Goal: Task Accomplishment & Management: Use online tool/utility

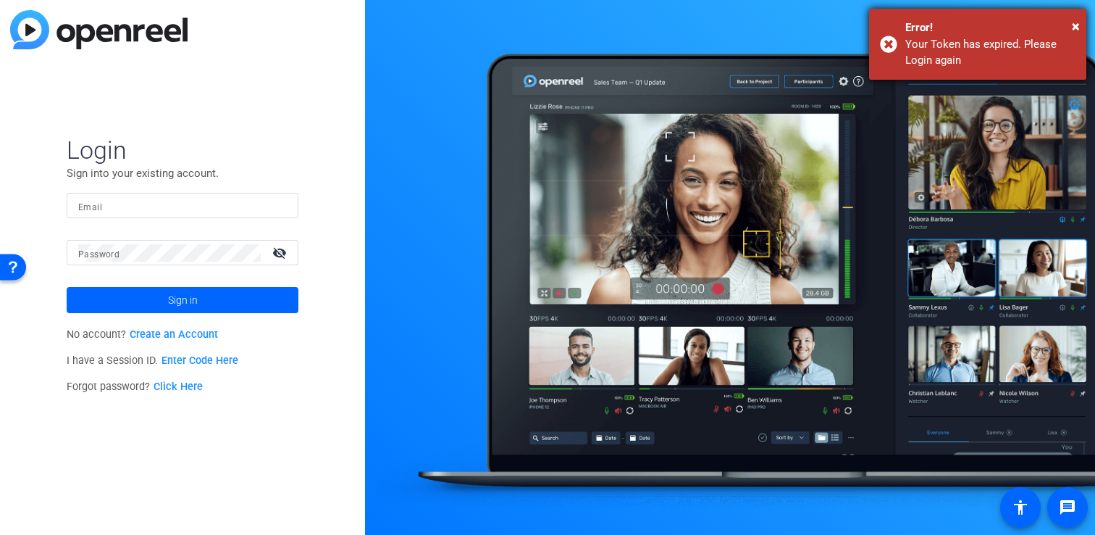
click at [948, 46] on div "Your Token has expired. Please Login again" at bounding box center [990, 52] width 170 height 33
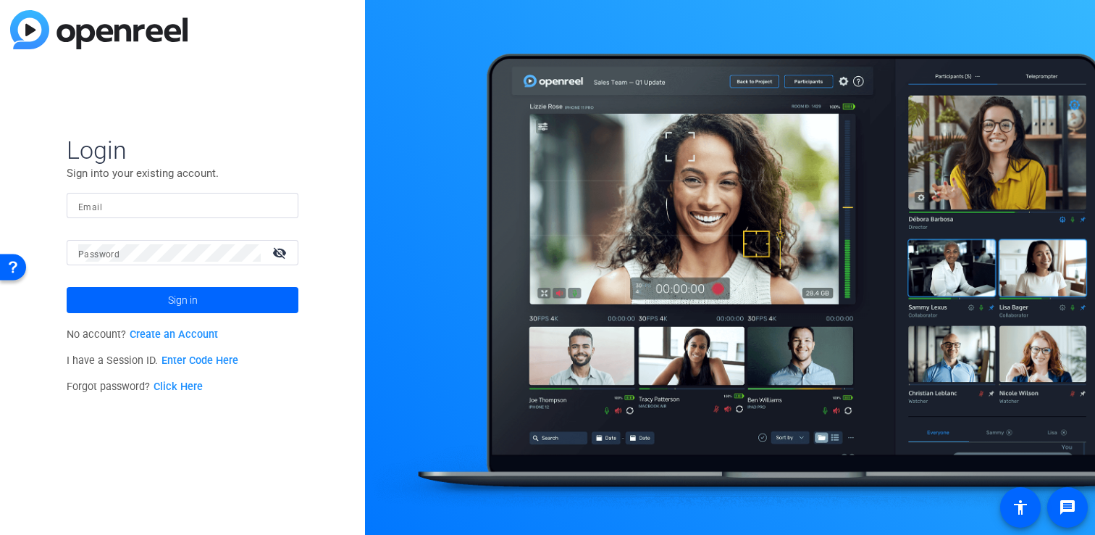
click at [183, 214] on div at bounding box center [182, 205] width 209 height 25
click at [0, 534] on com-1password-button at bounding box center [0, 535] width 0 height 0
type input "chloe.badat@airbnb.com"
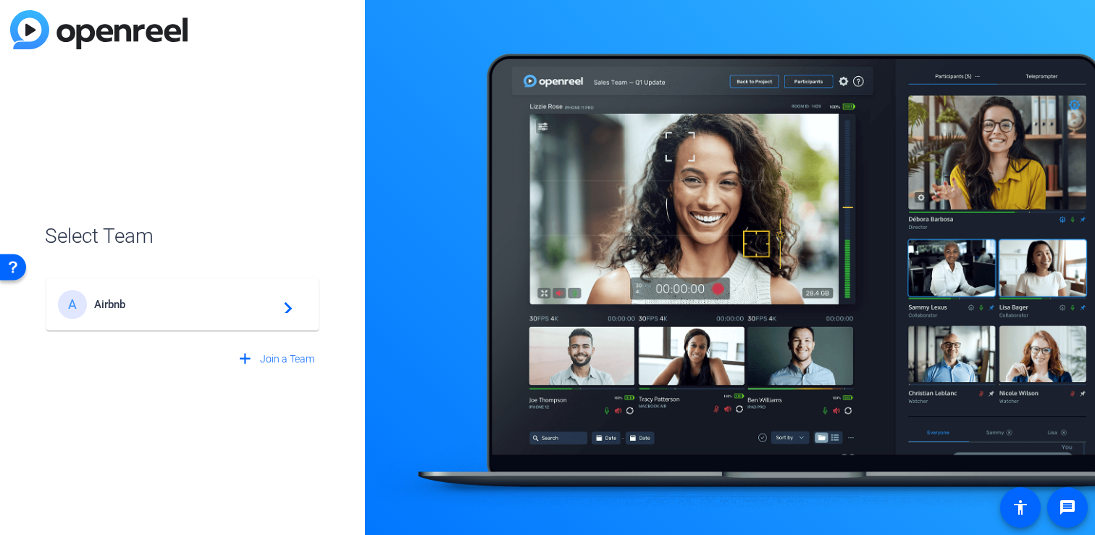
click at [183, 309] on span "Airbnb" at bounding box center [184, 304] width 181 height 13
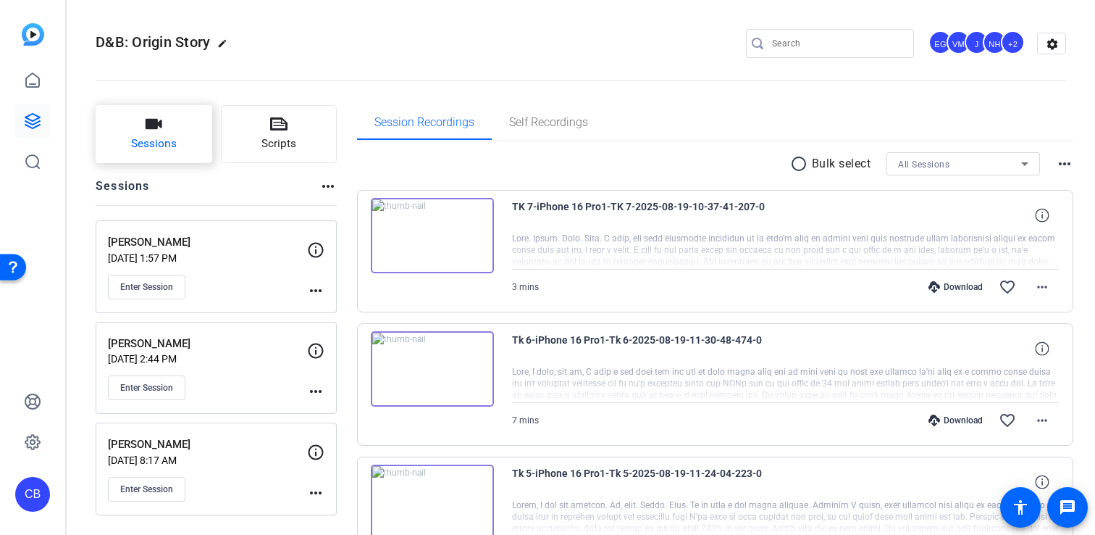
click at [146, 143] on span "Sessions" at bounding box center [154, 143] width 46 height 17
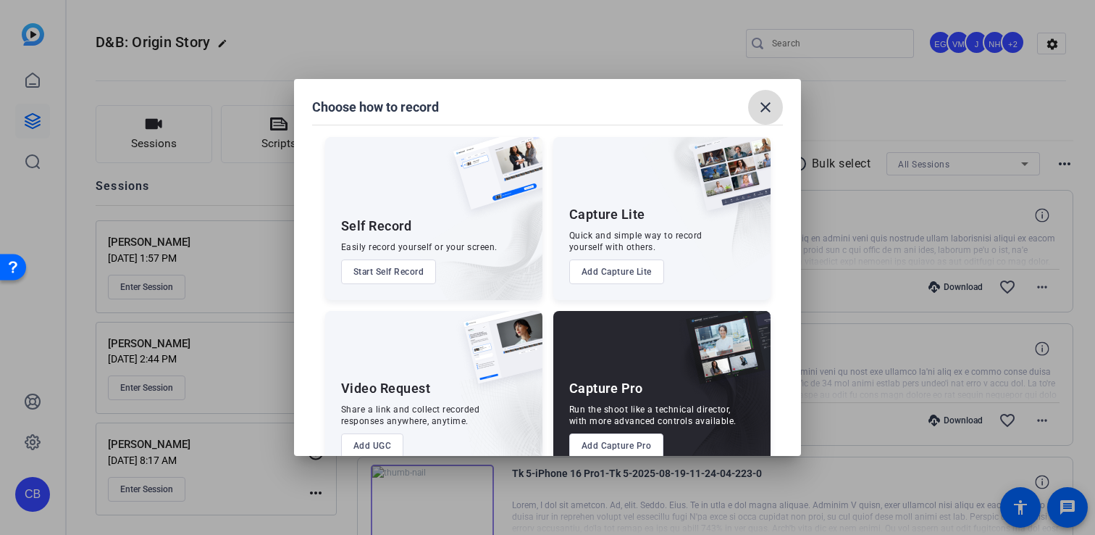
click at [761, 108] on mat-icon "close" at bounding box center [765, 106] width 17 height 17
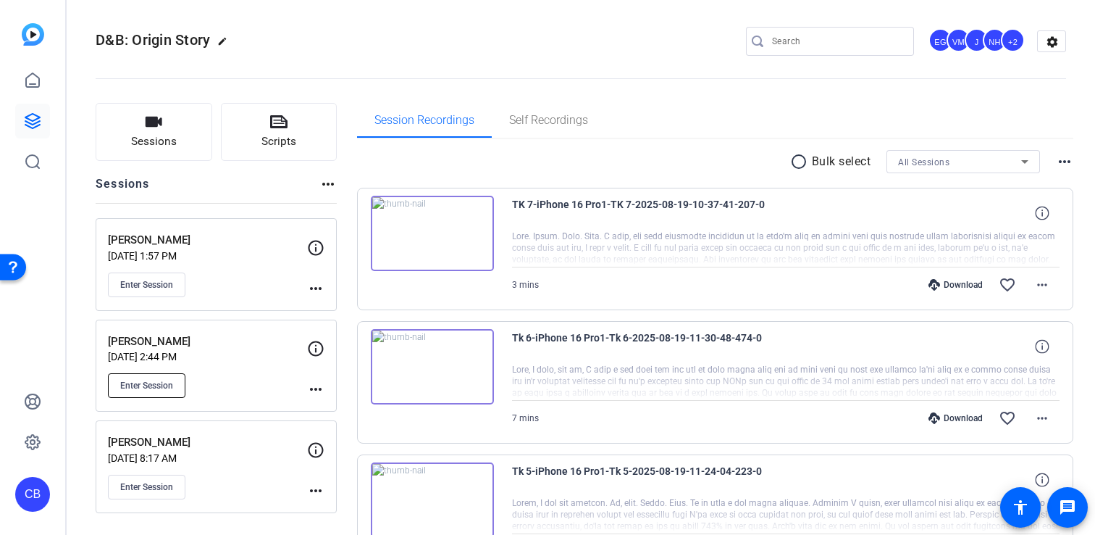
scroll to position [3, 0]
click at [158, 383] on span "Enter Session" at bounding box center [146, 385] width 53 height 12
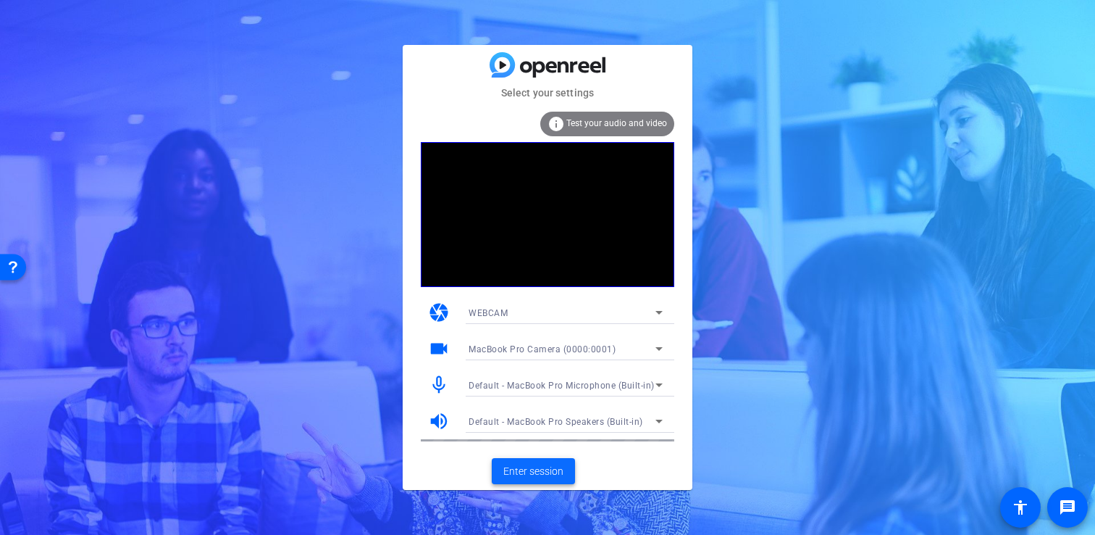
click at [541, 467] on span "Enter session" at bounding box center [533, 471] width 60 height 15
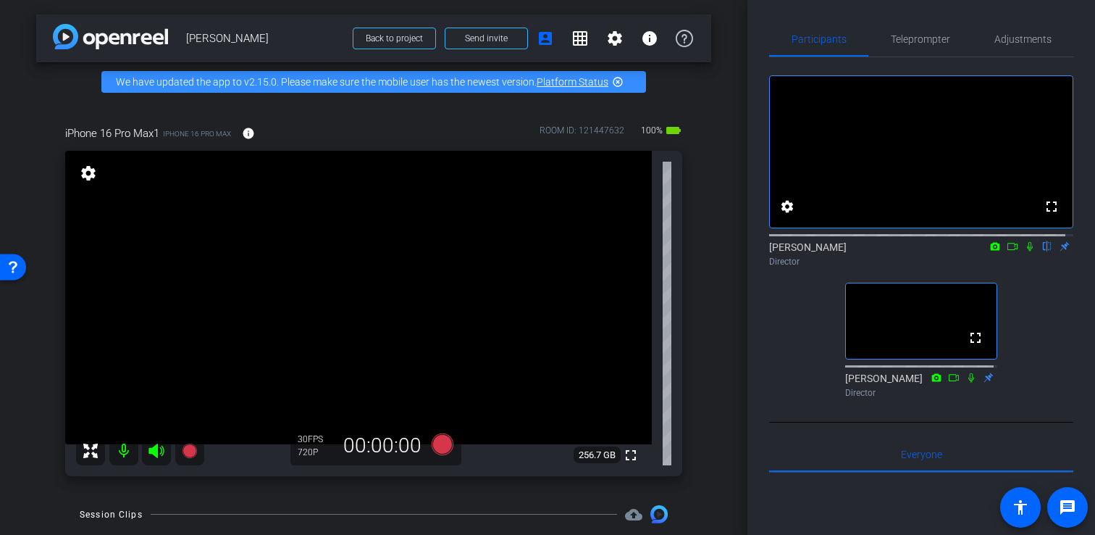
click at [1007, 251] on icon at bounding box center [1013, 246] width 12 height 10
click at [1026, 250] on icon at bounding box center [1030, 246] width 8 height 8
click at [1024, 251] on icon at bounding box center [1030, 246] width 12 height 10
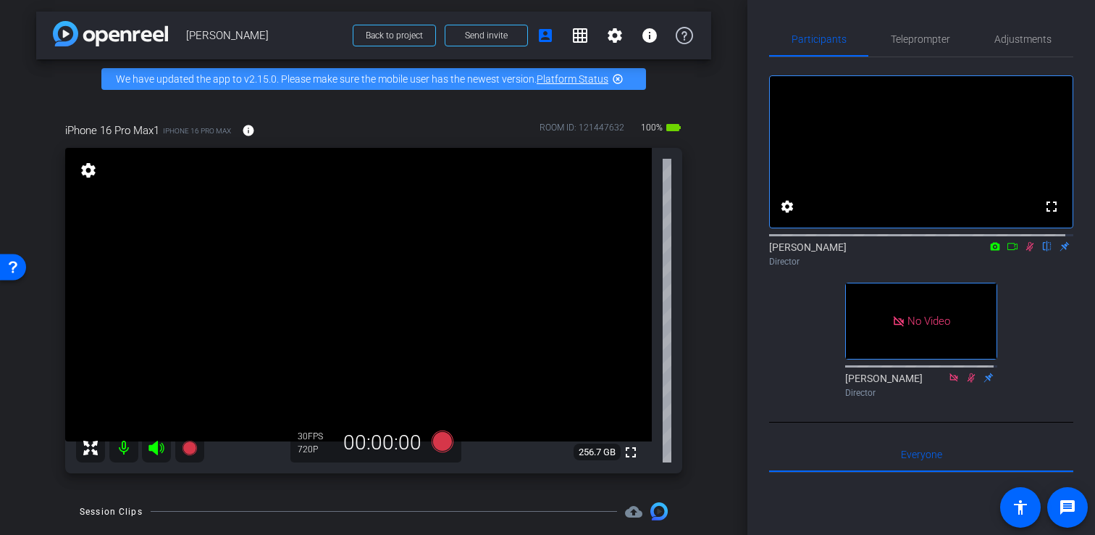
click at [1024, 251] on icon at bounding box center [1030, 246] width 12 height 10
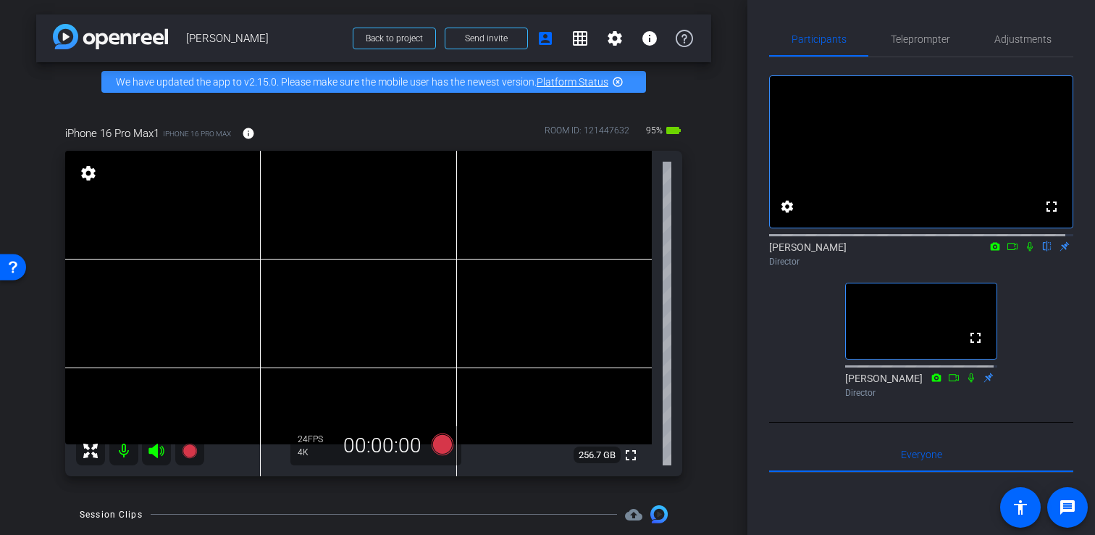
click at [1027, 251] on icon at bounding box center [1030, 246] width 6 height 9
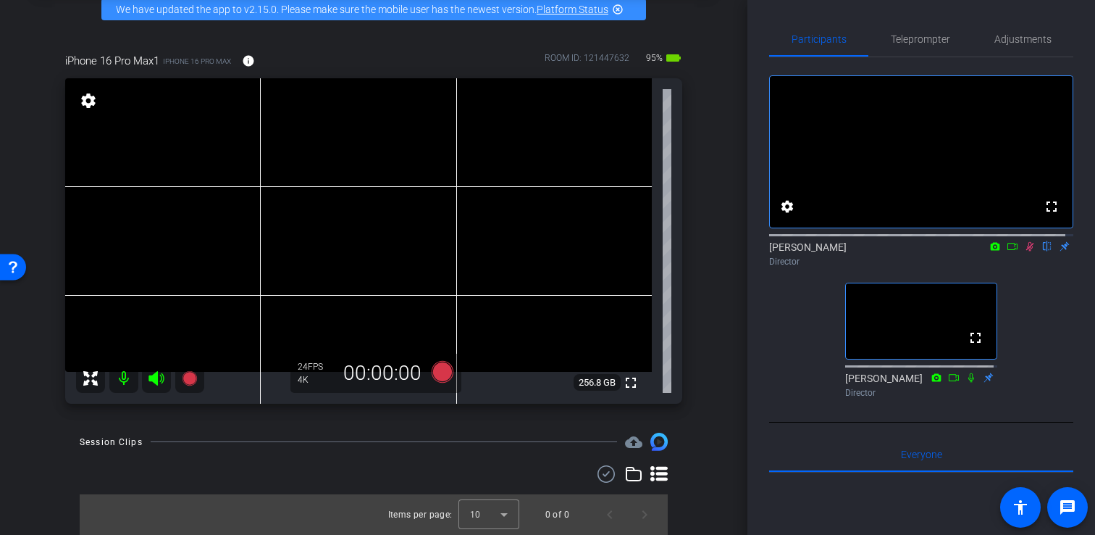
scroll to position [84, 0]
click at [1007, 251] on icon at bounding box center [1013, 246] width 12 height 10
click at [190, 379] on icon at bounding box center [189, 378] width 14 height 14
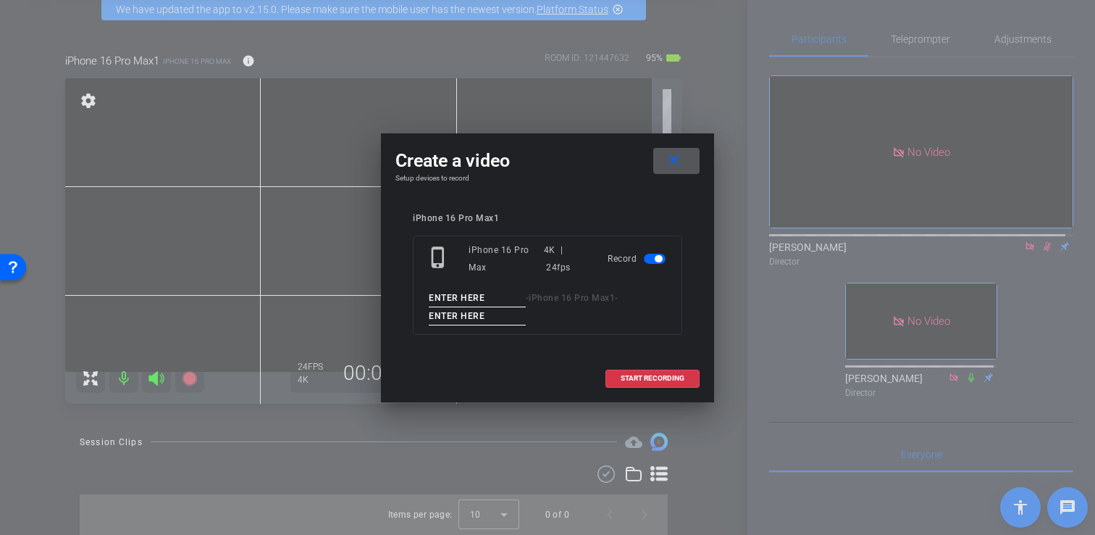
click at [496, 297] on input at bounding box center [477, 298] width 97 height 18
type input "Laura"
click at [508, 319] on input at bounding box center [477, 316] width 97 height 18
type input "Take 1"
click at [661, 377] on span "START RECORDING" at bounding box center [653, 377] width 64 height 7
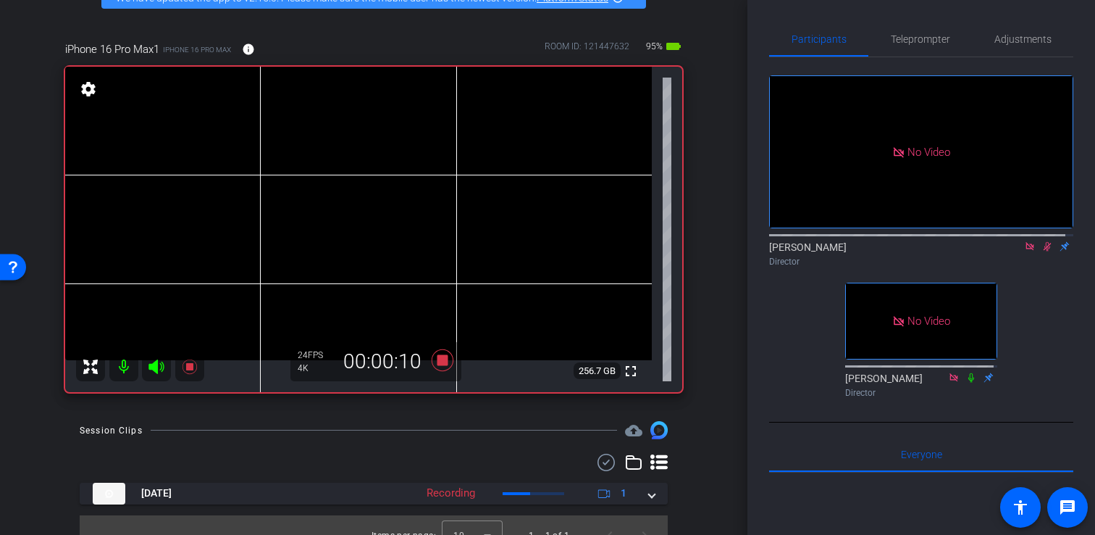
click at [1044, 251] on icon at bounding box center [1048, 246] width 8 height 9
click at [1044, 251] on icon at bounding box center [1047, 246] width 6 height 9
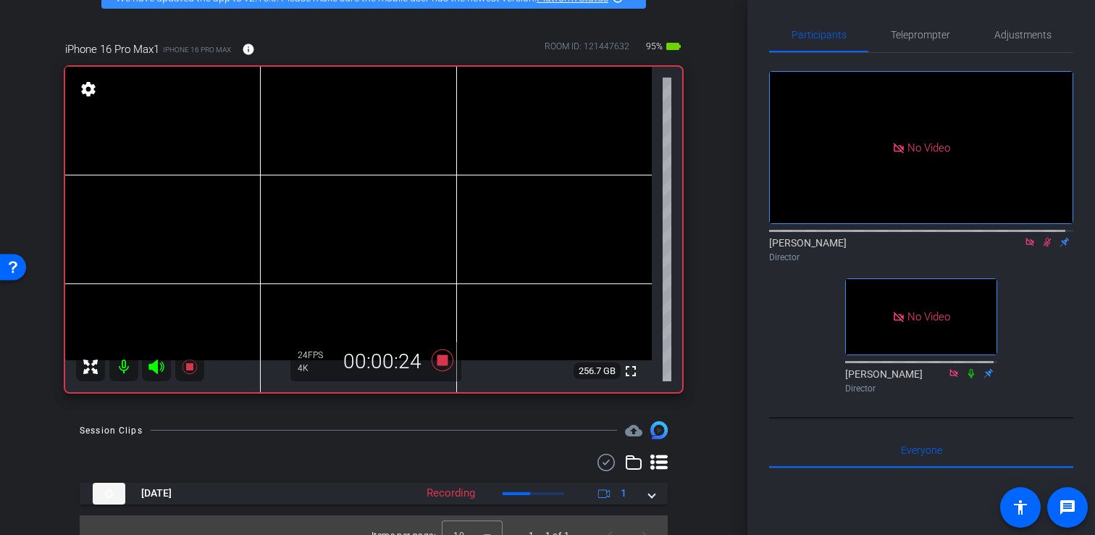
scroll to position [6, 0]
click at [1044, 246] on icon at bounding box center [1048, 240] width 8 height 9
click at [1041, 246] on icon at bounding box center [1047, 240] width 12 height 10
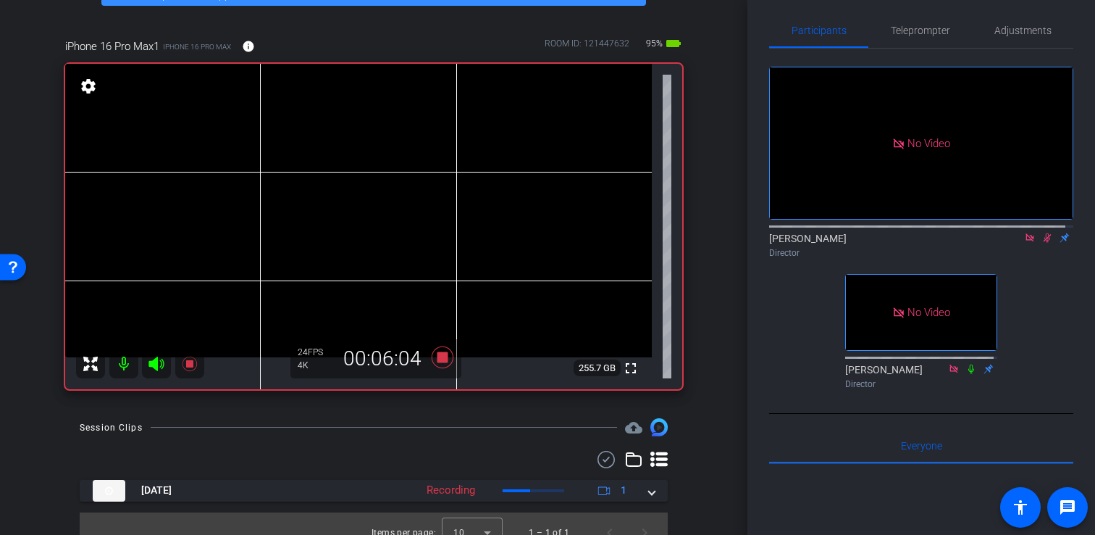
scroll to position [90, 0]
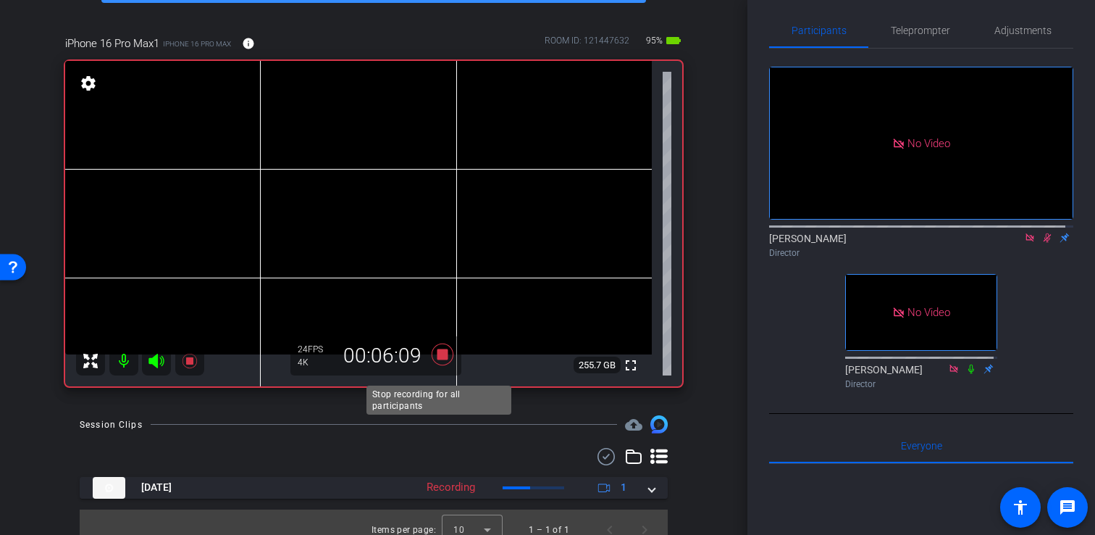
click at [440, 365] on icon at bounding box center [443, 354] width 22 height 22
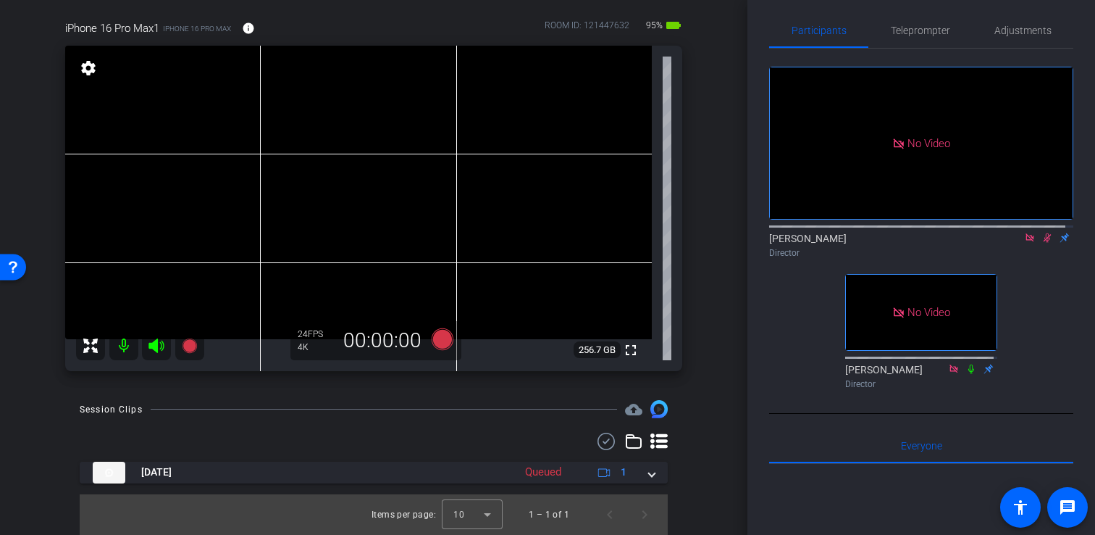
scroll to position [117, 0]
click at [186, 343] on icon at bounding box center [189, 345] width 14 height 14
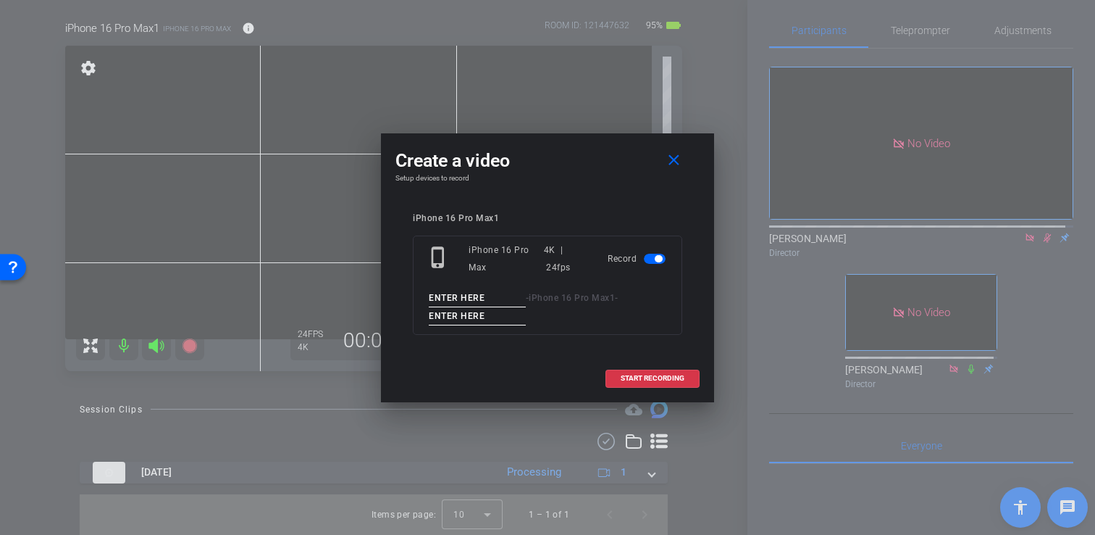
click at [473, 298] on input at bounding box center [477, 298] width 97 height 18
type input "Laura"
click at [492, 319] on input at bounding box center [477, 316] width 97 height 18
type input "Take 2"
click at [651, 379] on span "START RECORDING" at bounding box center [653, 377] width 64 height 7
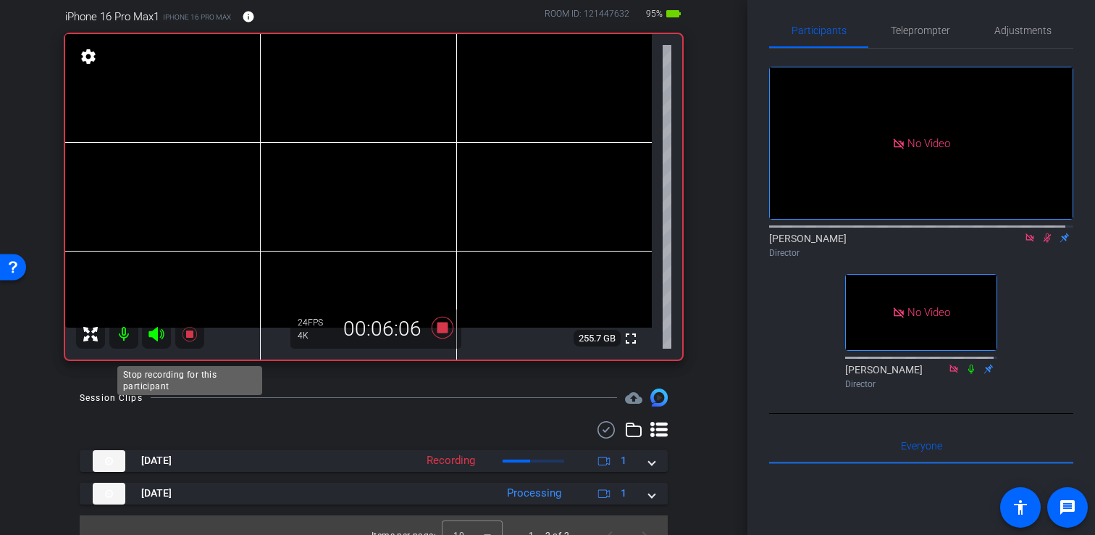
click at [192, 341] on icon at bounding box center [189, 334] width 14 height 14
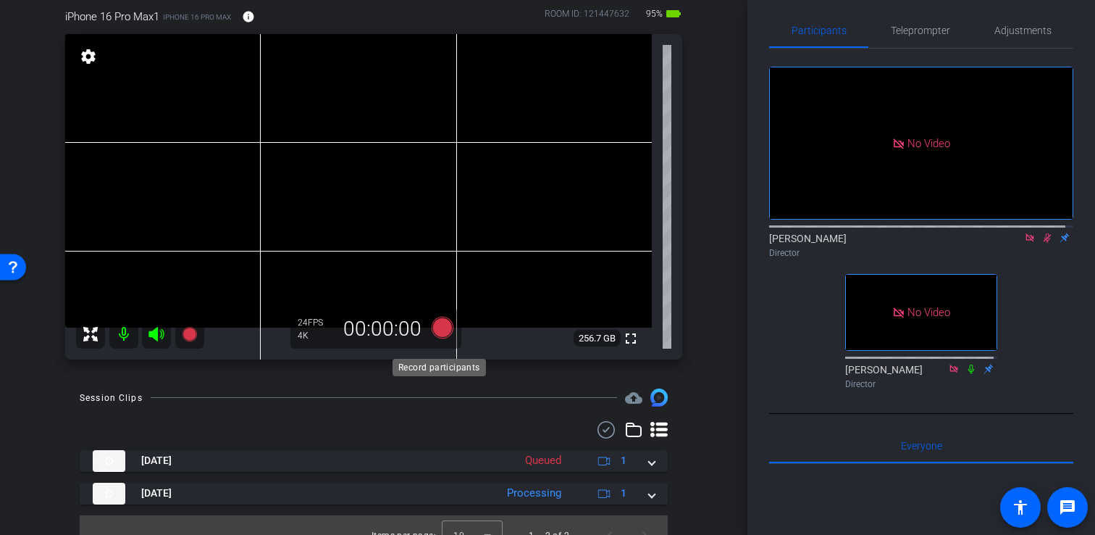
click at [438, 338] on icon at bounding box center [443, 328] width 22 height 22
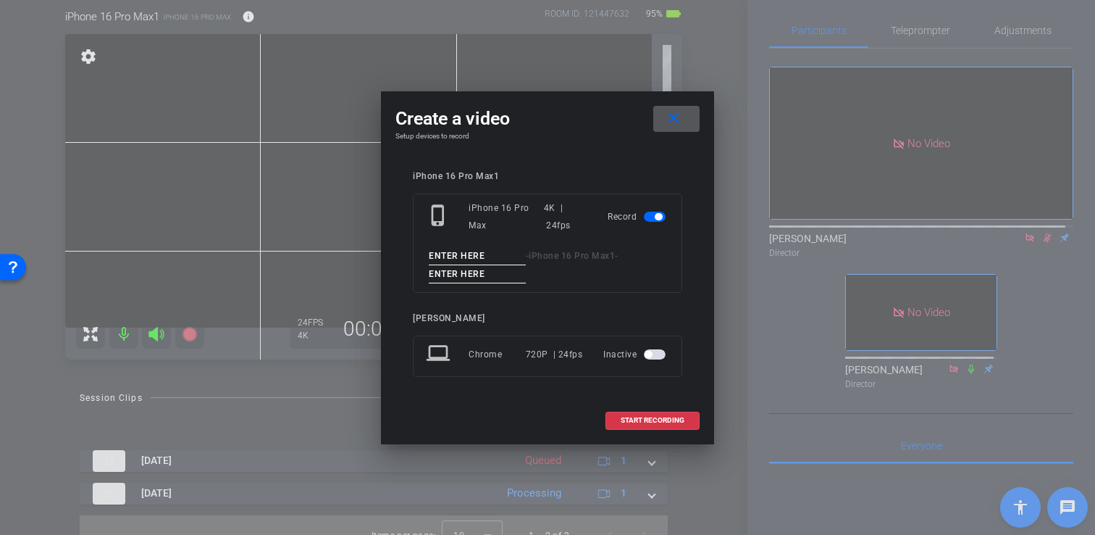
click at [482, 259] on input at bounding box center [477, 256] width 97 height 18
type input "Laura"
click at [488, 274] on input at bounding box center [477, 274] width 97 height 18
type input "Take 3"
click at [658, 420] on span "START RECORDING" at bounding box center [653, 419] width 64 height 7
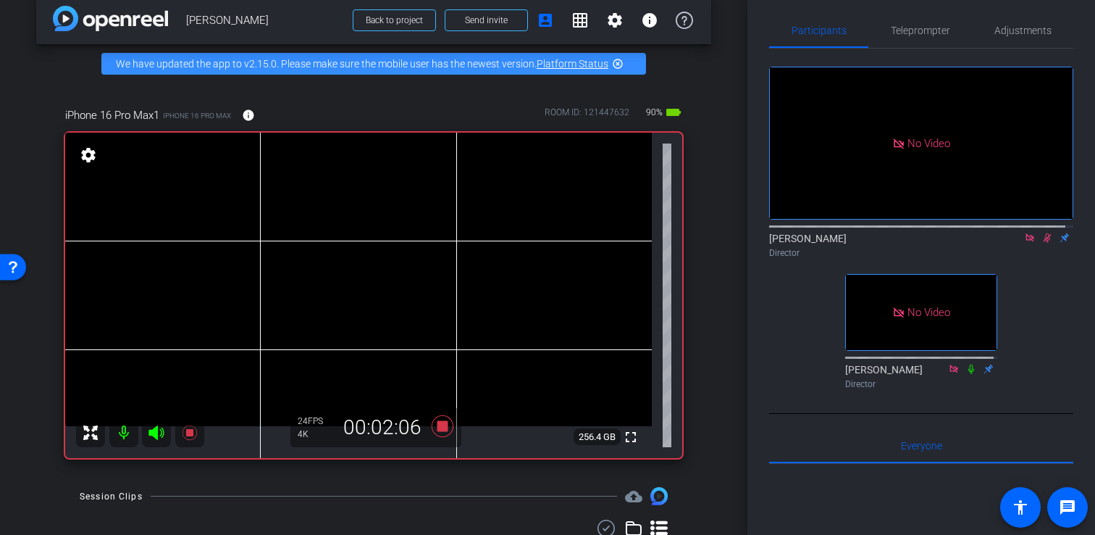
scroll to position [19, 0]
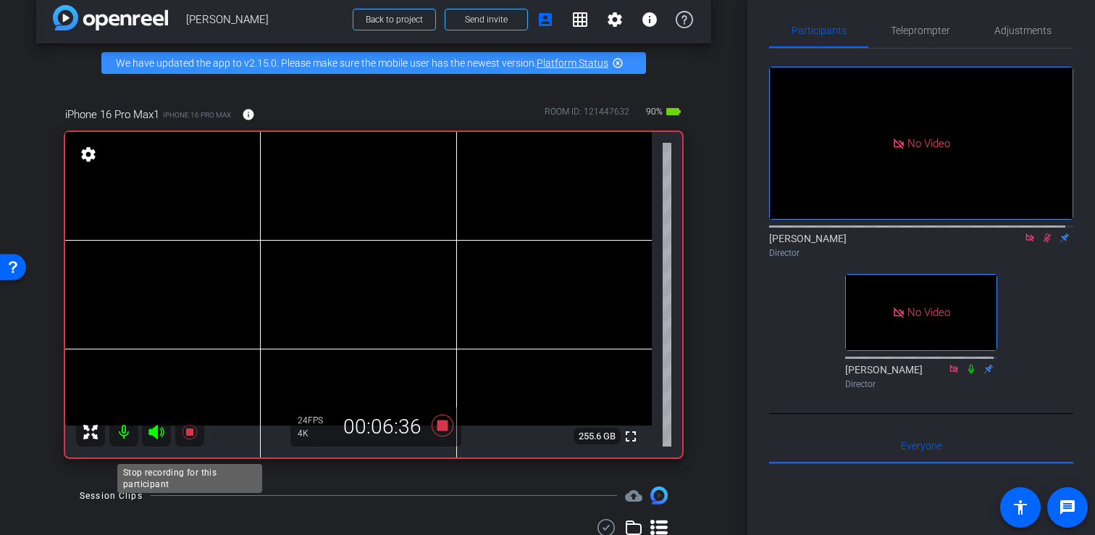
click at [192, 439] on icon at bounding box center [189, 431] width 14 height 14
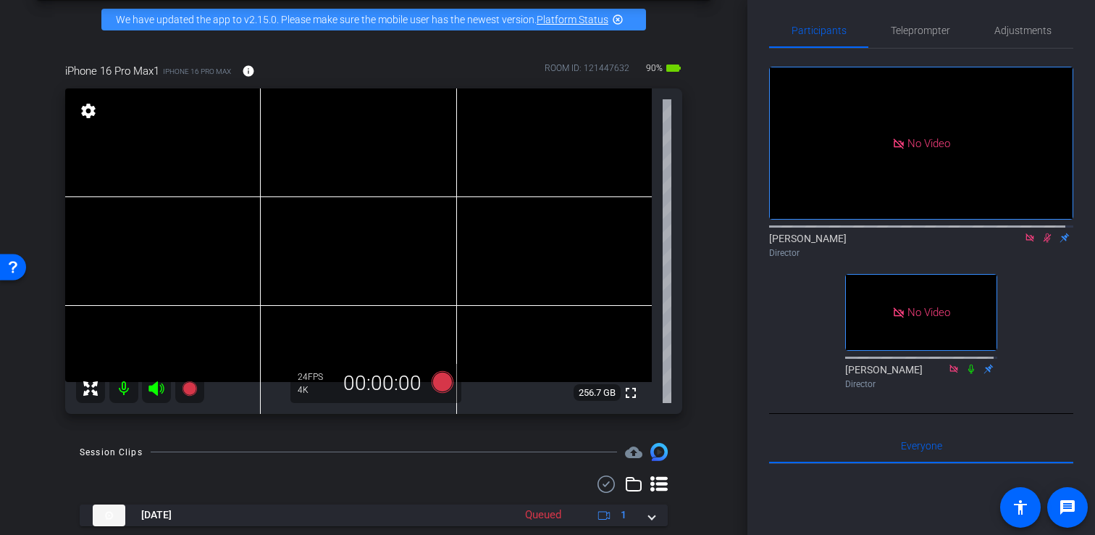
scroll to position [0, 0]
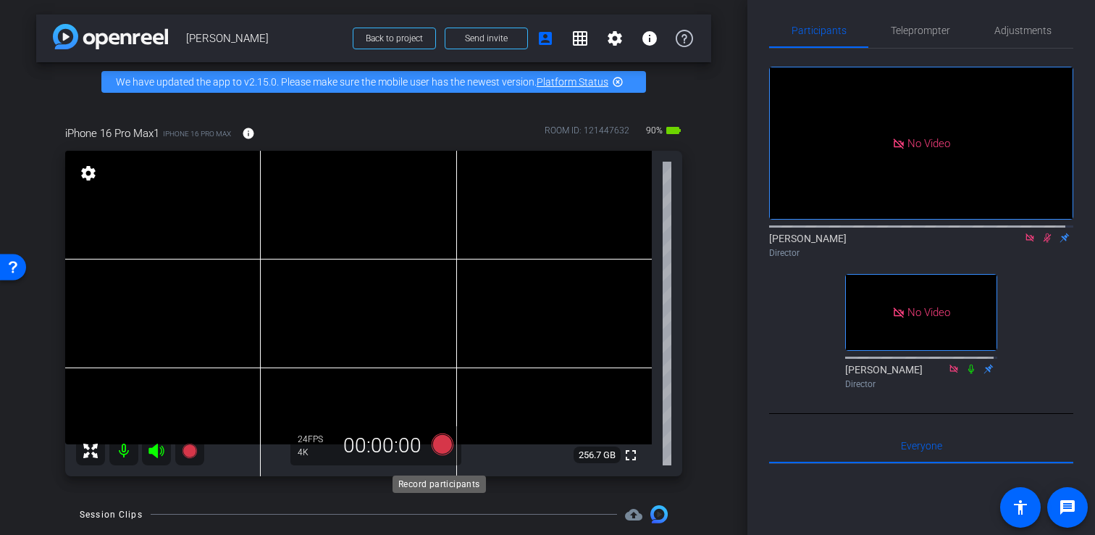
click at [439, 453] on icon at bounding box center [443, 444] width 22 height 22
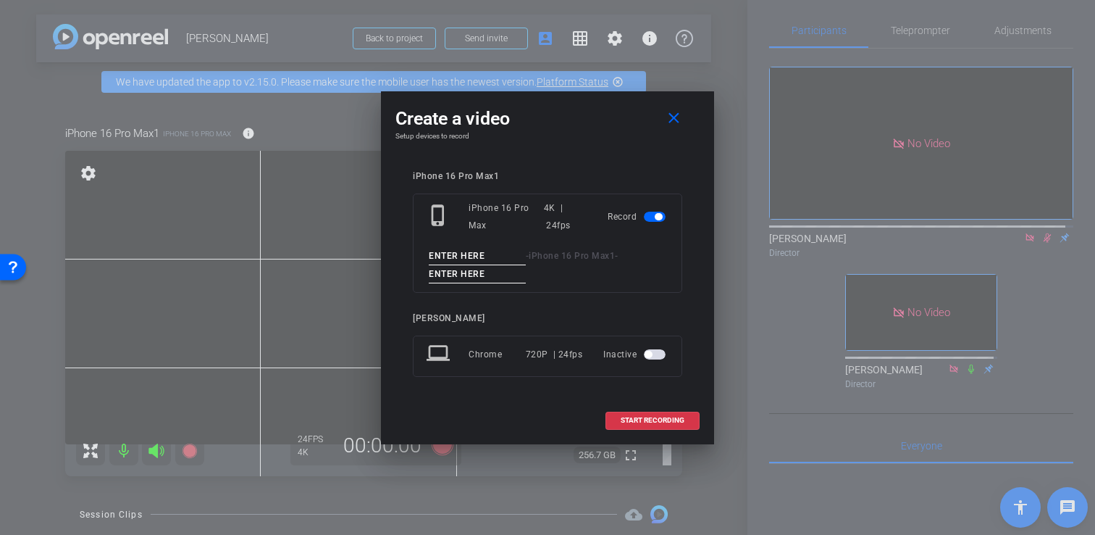
click at [486, 253] on input at bounding box center [477, 256] width 97 height 18
type input "Laura"
click at [491, 274] on input at bounding box center [477, 274] width 97 height 18
type input "Take 4"
click at [659, 419] on span "START RECORDING" at bounding box center [653, 419] width 64 height 7
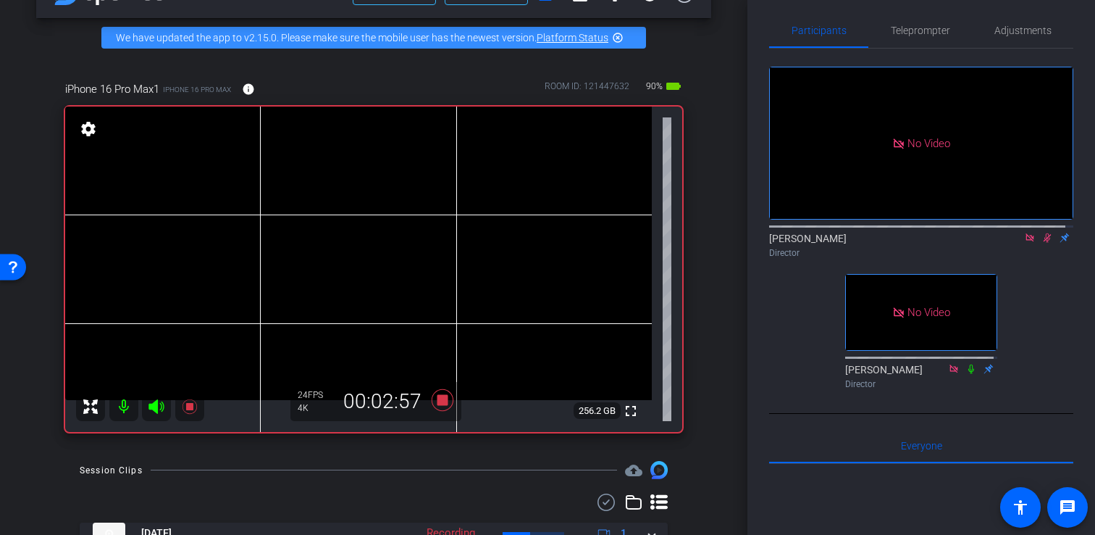
scroll to position [44, 0]
click at [188, 414] on icon at bounding box center [189, 406] width 17 height 17
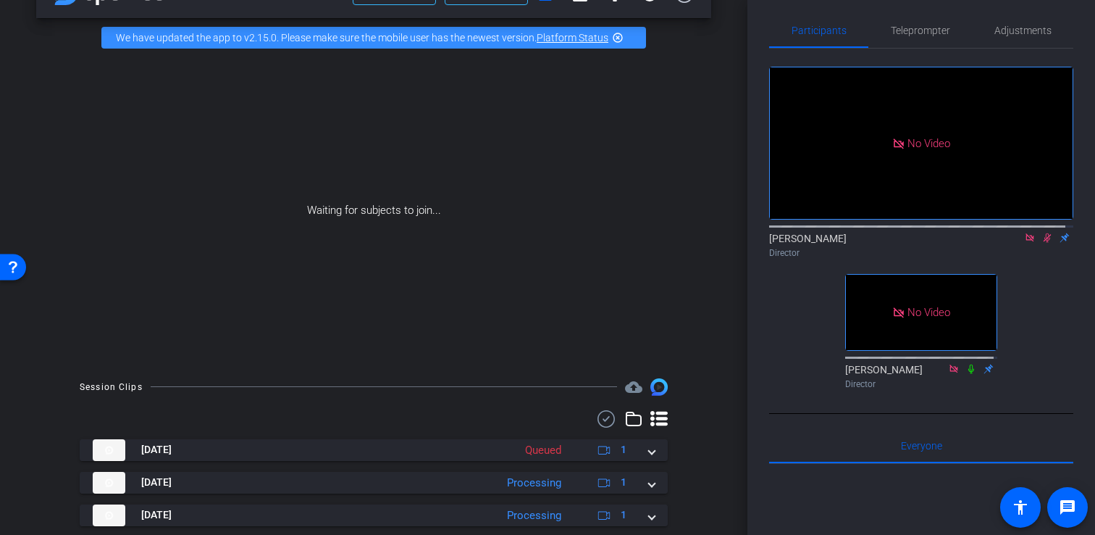
click at [1041, 243] on icon at bounding box center [1047, 237] width 12 height 10
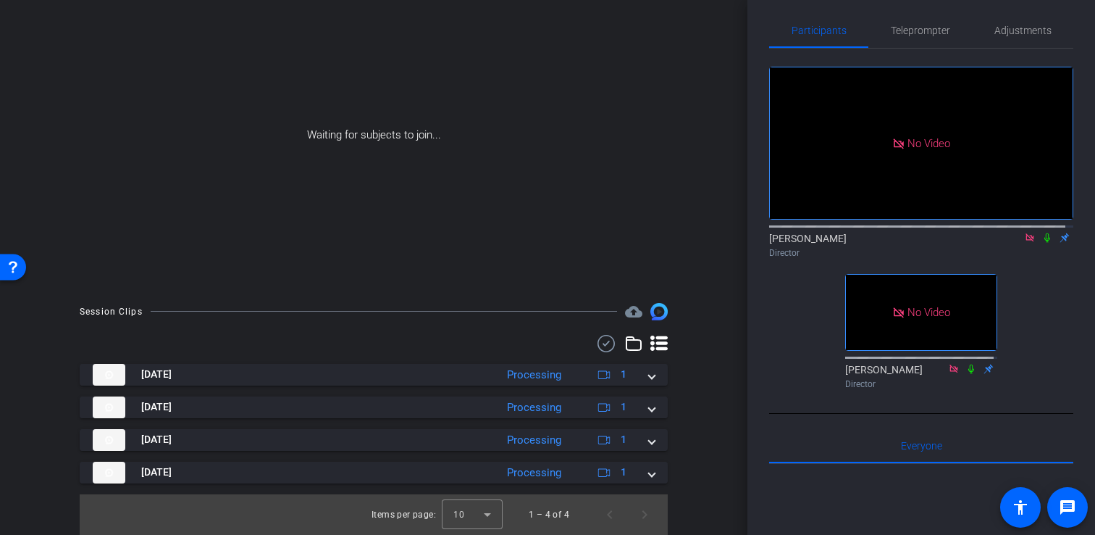
scroll to position [0, 0]
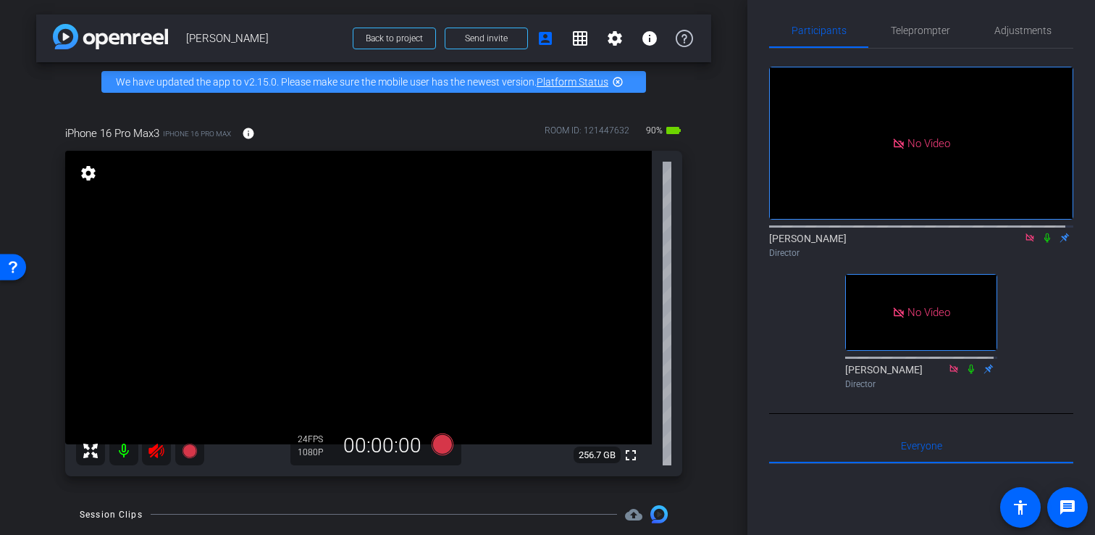
click at [158, 459] on icon at bounding box center [156, 450] width 17 height 17
click at [250, 140] on mat-icon "info" at bounding box center [248, 133] width 13 height 13
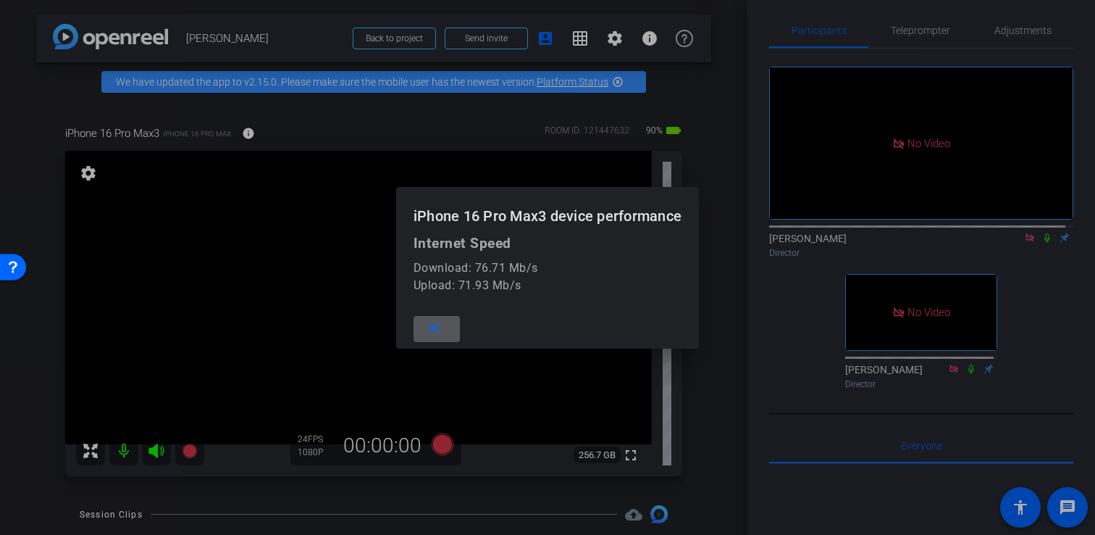
click at [443, 330] on span at bounding box center [437, 328] width 46 height 35
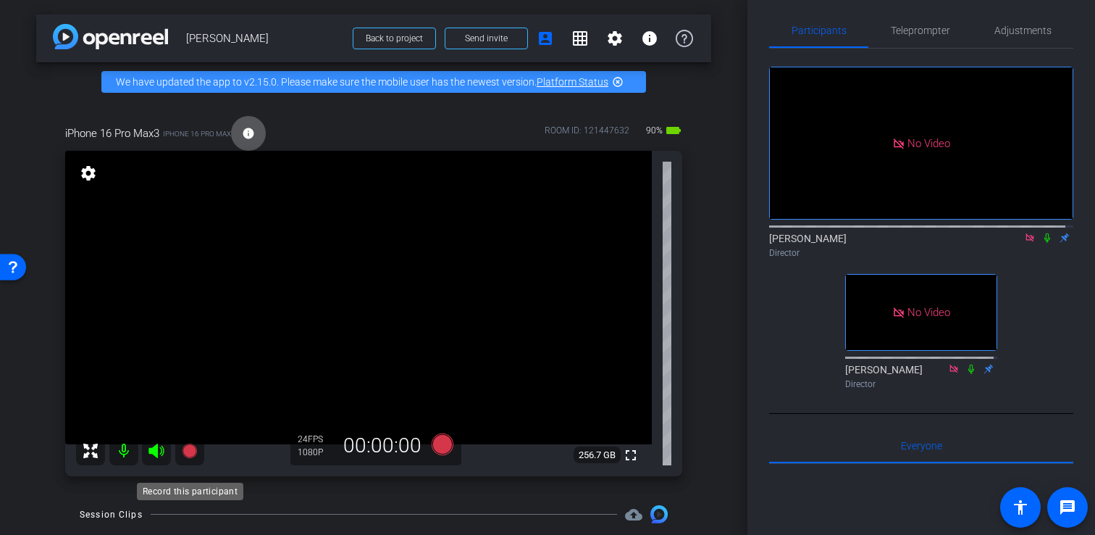
click at [190, 458] on icon at bounding box center [189, 450] width 14 height 14
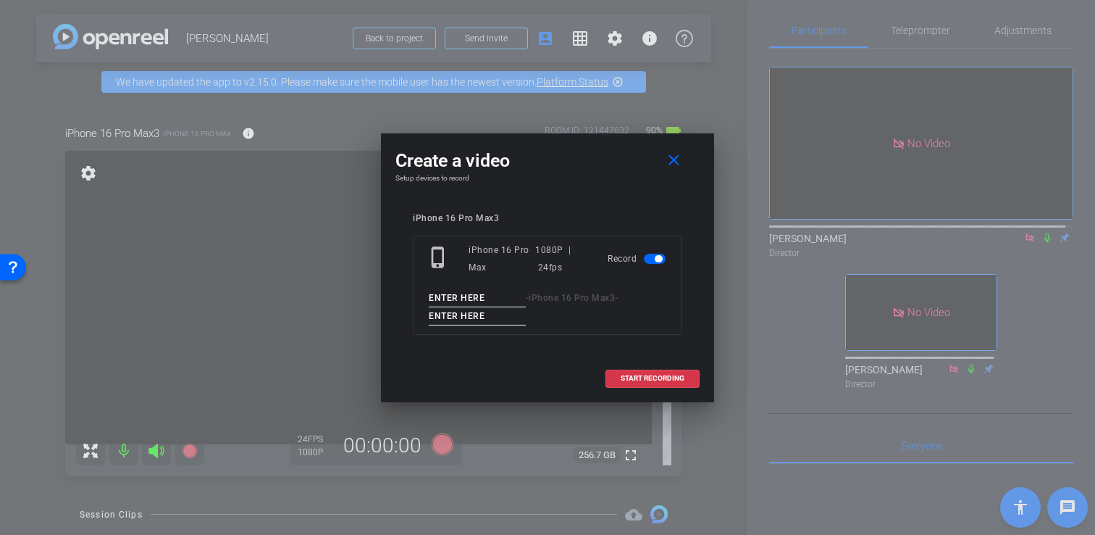
click at [478, 296] on input at bounding box center [477, 298] width 97 height 18
type input "Laura"
click at [495, 314] on input at bounding box center [477, 316] width 97 height 18
type input "Take 5"
click at [660, 375] on span "START RECORDING" at bounding box center [653, 377] width 64 height 7
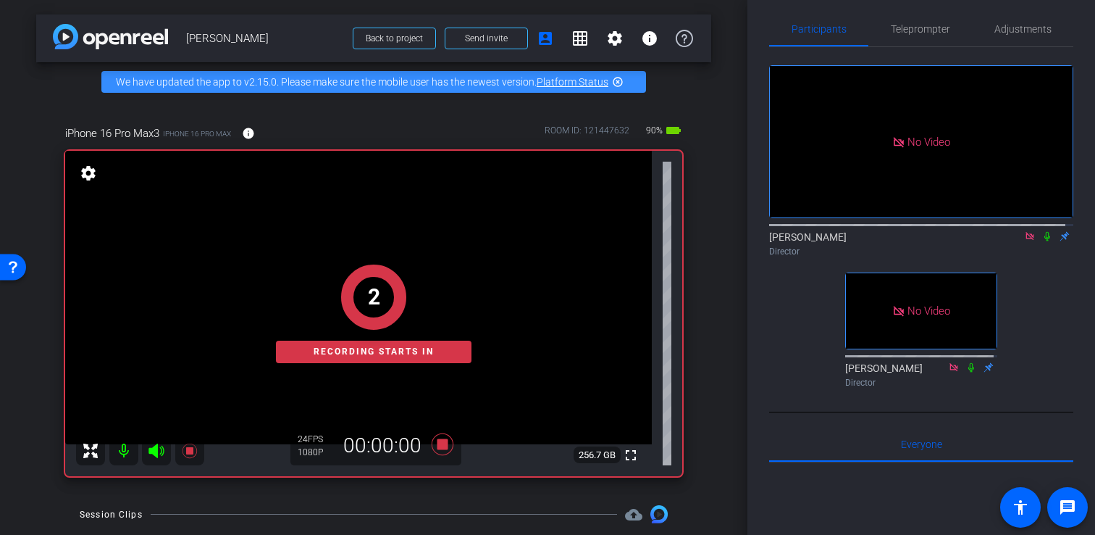
scroll to position [12, 0]
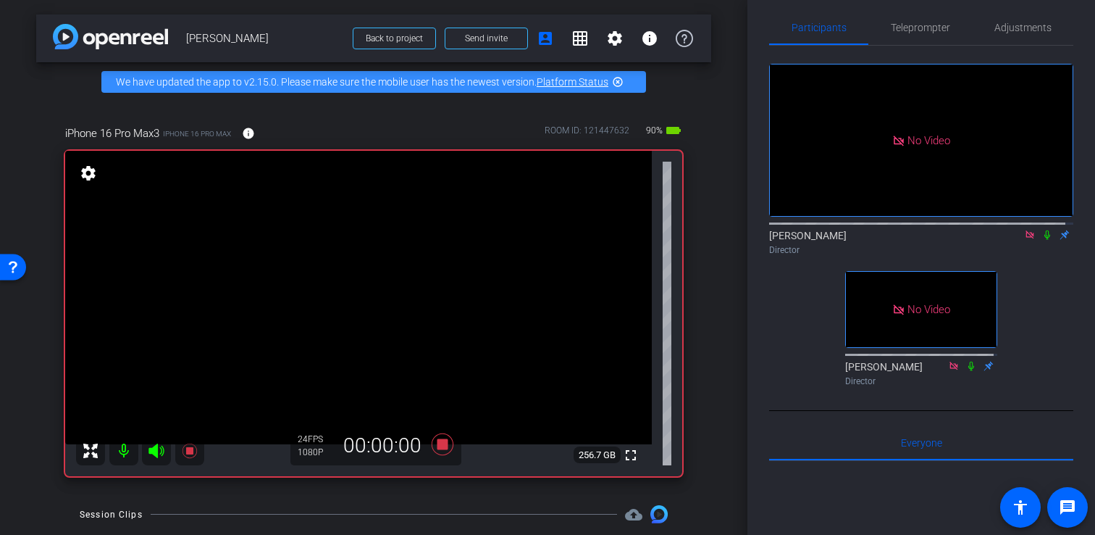
click at [1044, 240] on icon at bounding box center [1047, 234] width 6 height 9
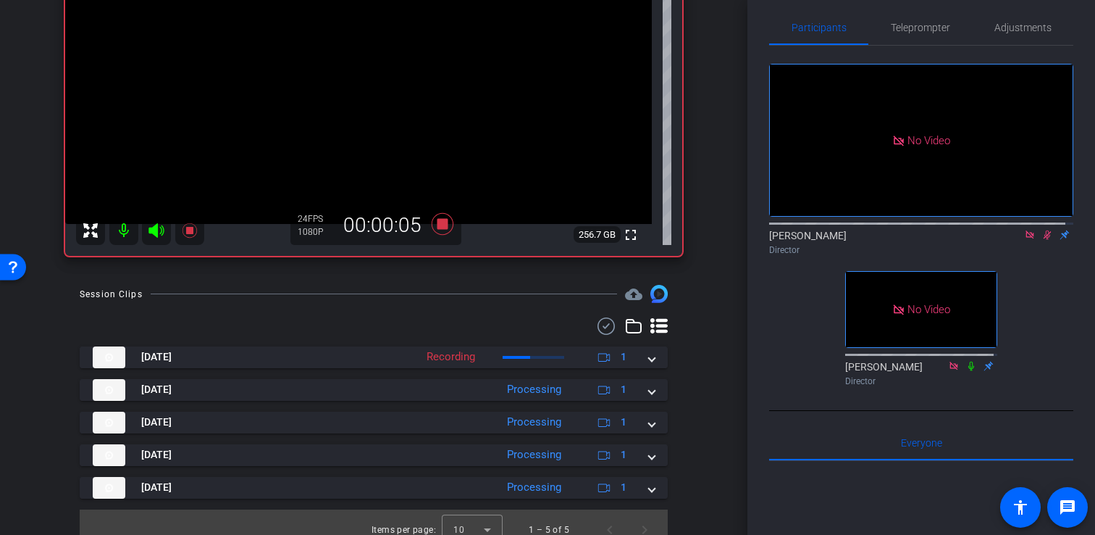
scroll to position [247, 0]
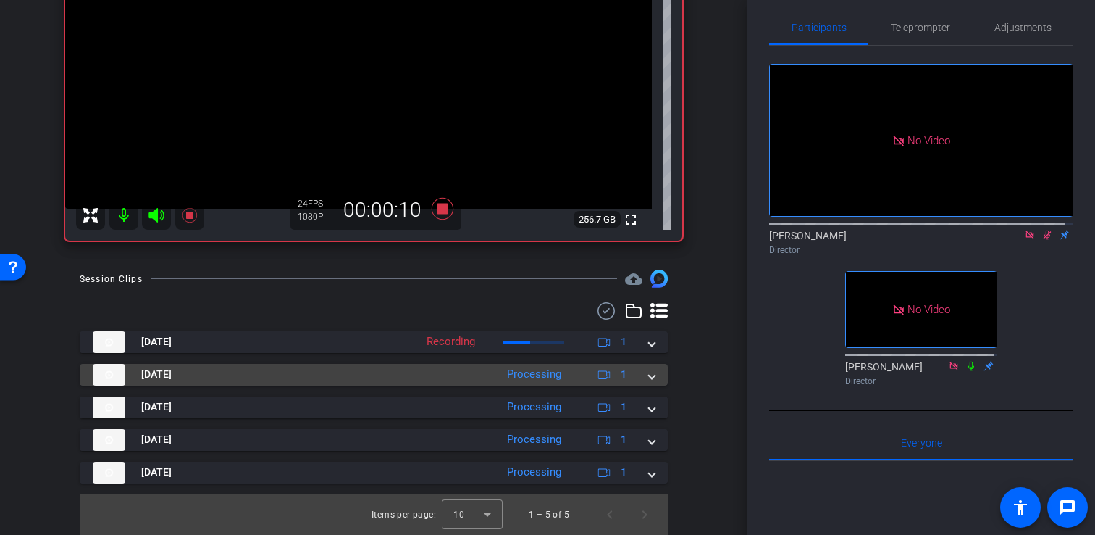
click at [649, 374] on span at bounding box center [652, 373] width 6 height 15
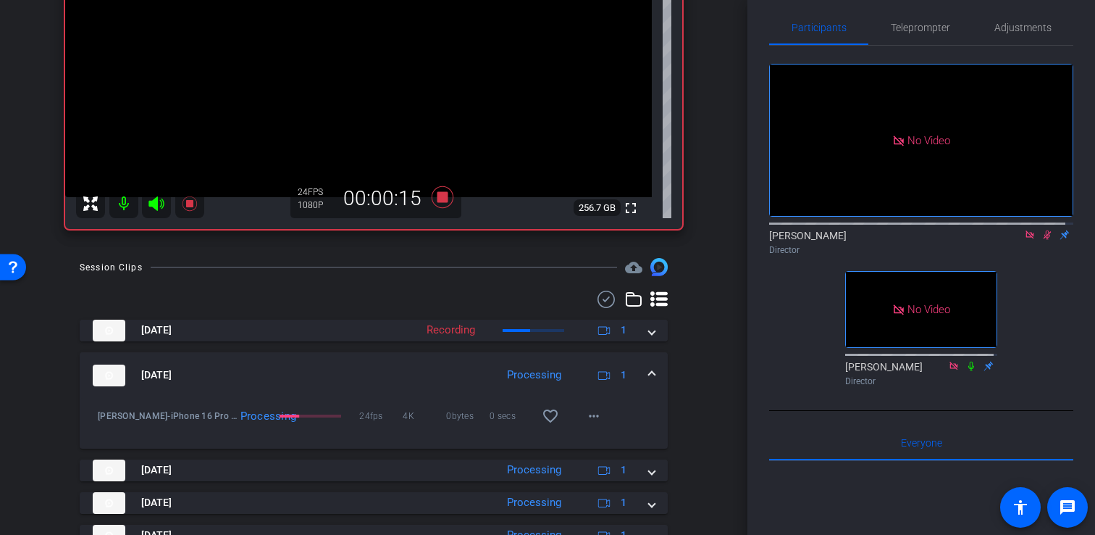
click at [649, 381] on span at bounding box center [652, 374] width 6 height 15
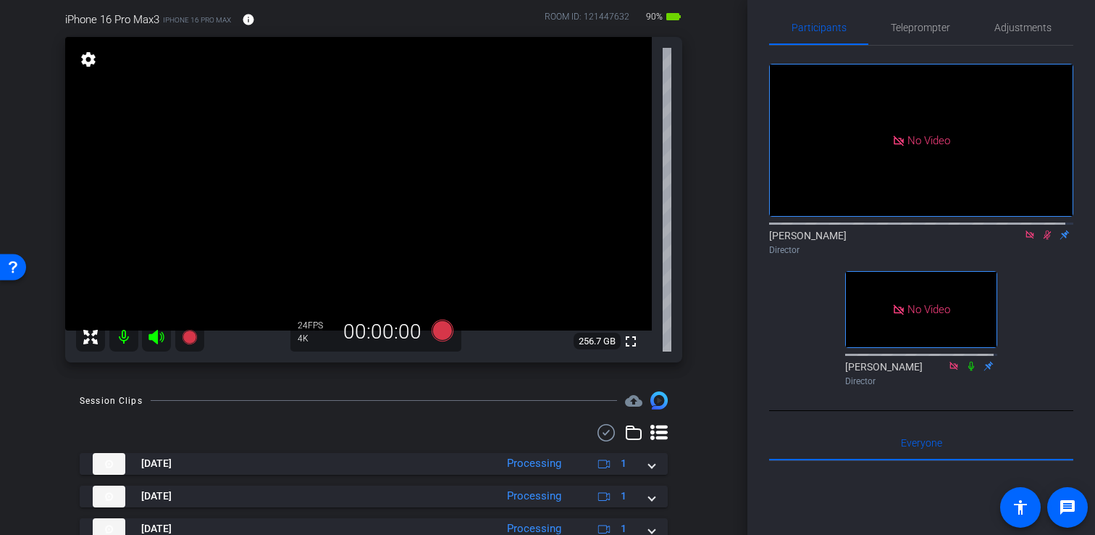
scroll to position [114, 0]
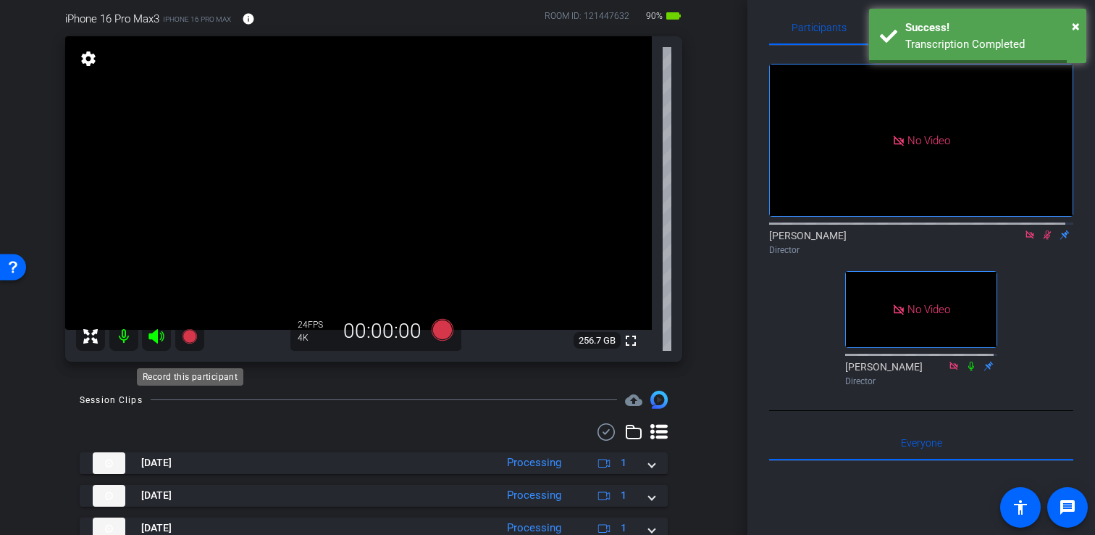
click at [190, 343] on icon at bounding box center [189, 336] width 14 height 14
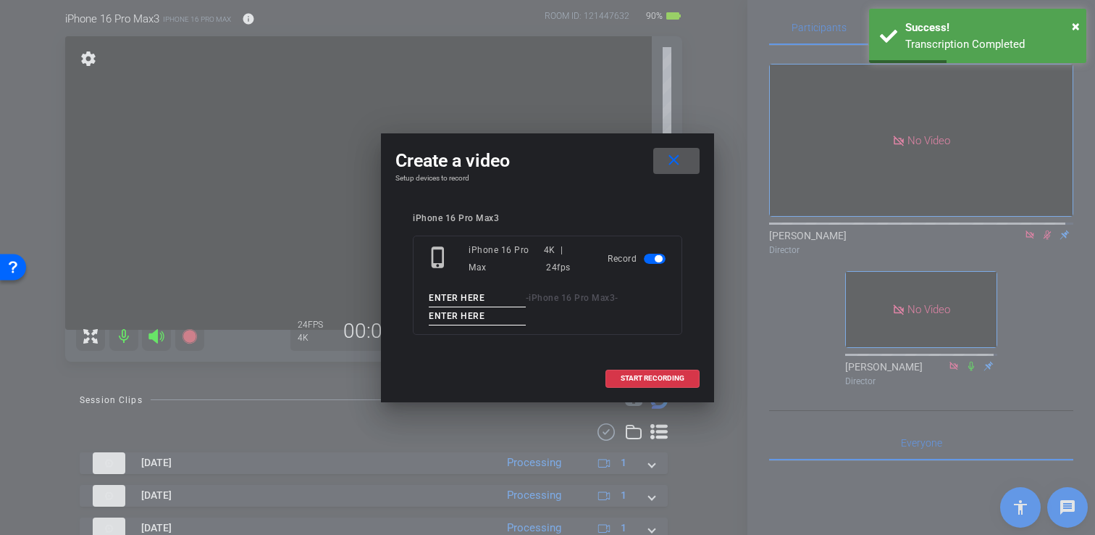
click at [671, 171] on span at bounding box center [676, 160] width 46 height 35
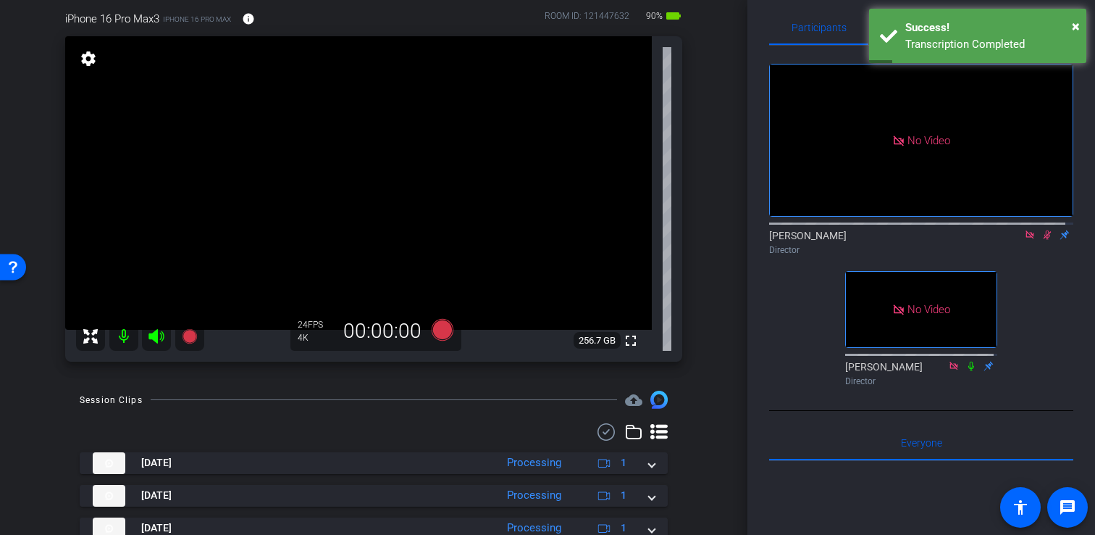
click at [1043, 240] on icon at bounding box center [1047, 235] width 12 height 10
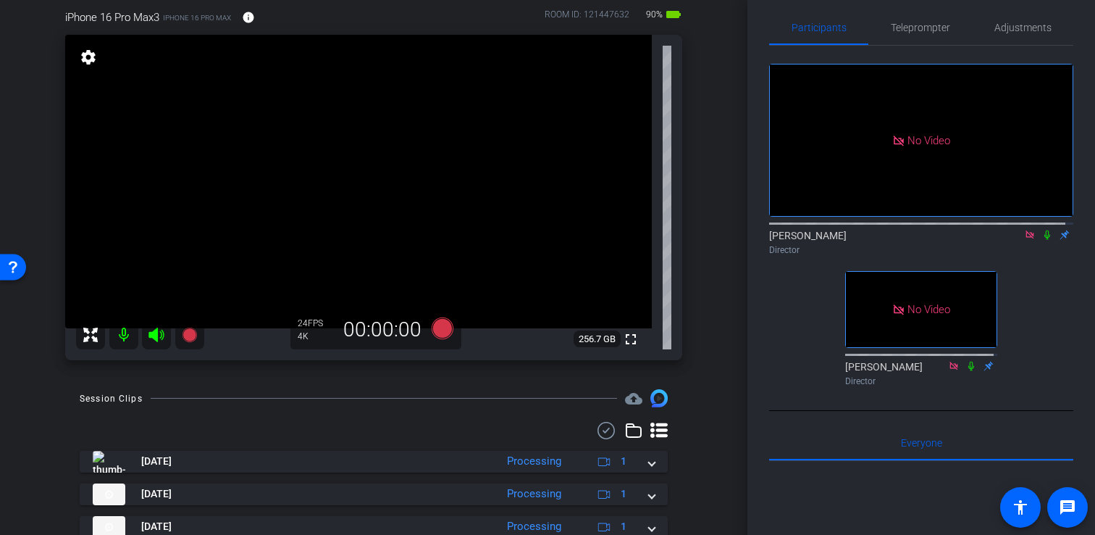
scroll to position [117, 0]
click at [191, 340] on icon at bounding box center [189, 333] width 14 height 14
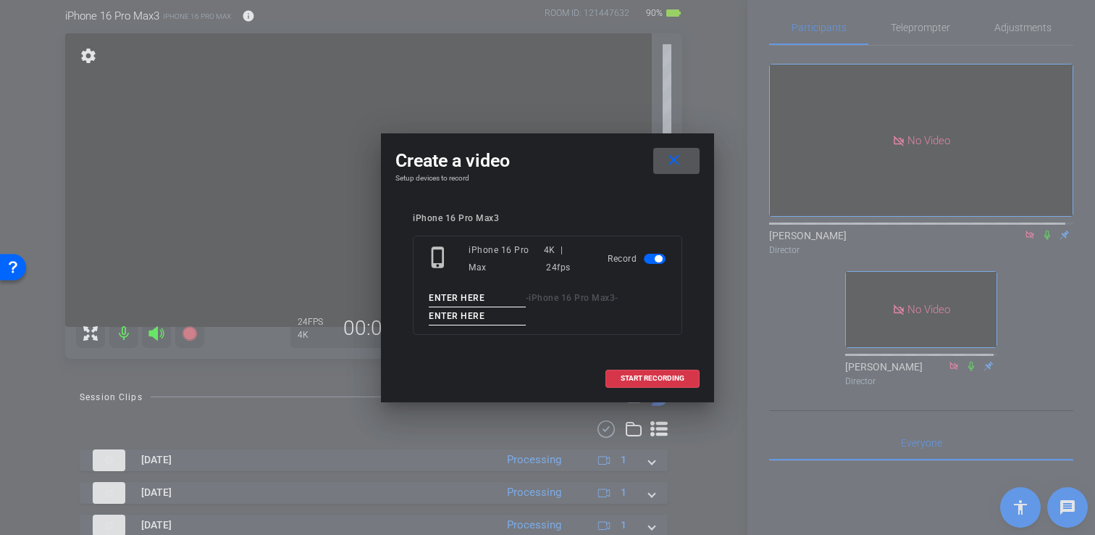
click at [462, 295] on input at bounding box center [477, 298] width 97 height 18
type input "Laura"
click at [492, 315] on input at bounding box center [477, 316] width 97 height 18
type input "Take 5 v2"
click at [668, 377] on span "START RECORDING" at bounding box center [653, 377] width 64 height 7
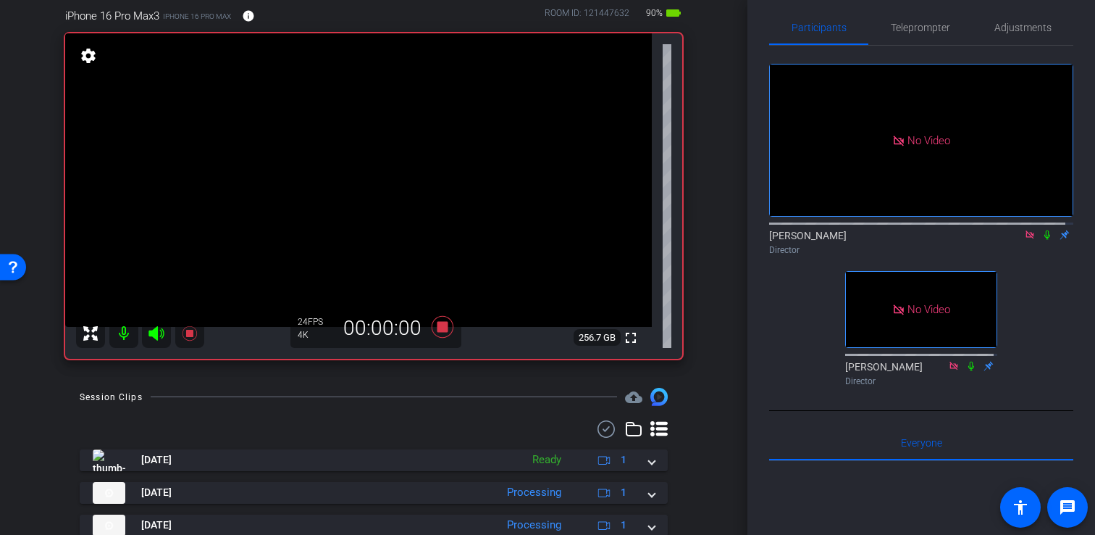
click at [1041, 240] on icon at bounding box center [1047, 235] width 12 height 10
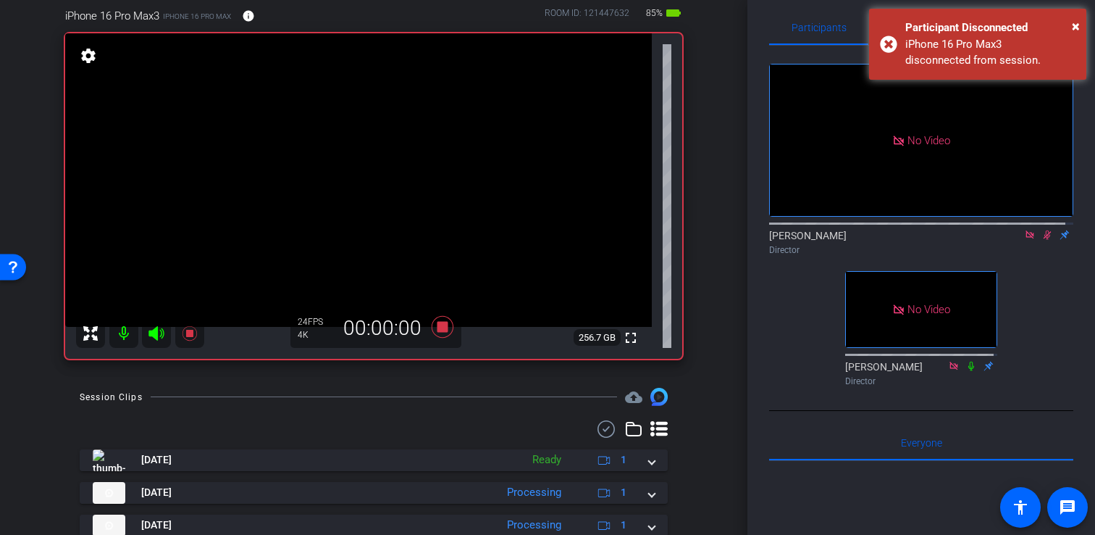
click at [1041, 240] on icon at bounding box center [1047, 235] width 12 height 10
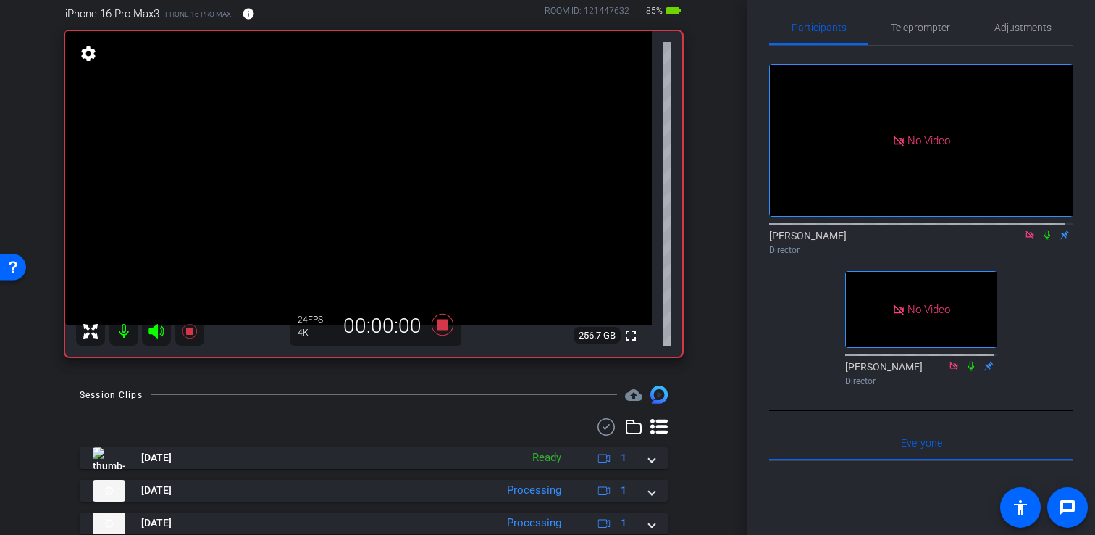
scroll to position [120, 0]
click at [437, 335] on icon at bounding box center [443, 324] width 22 height 22
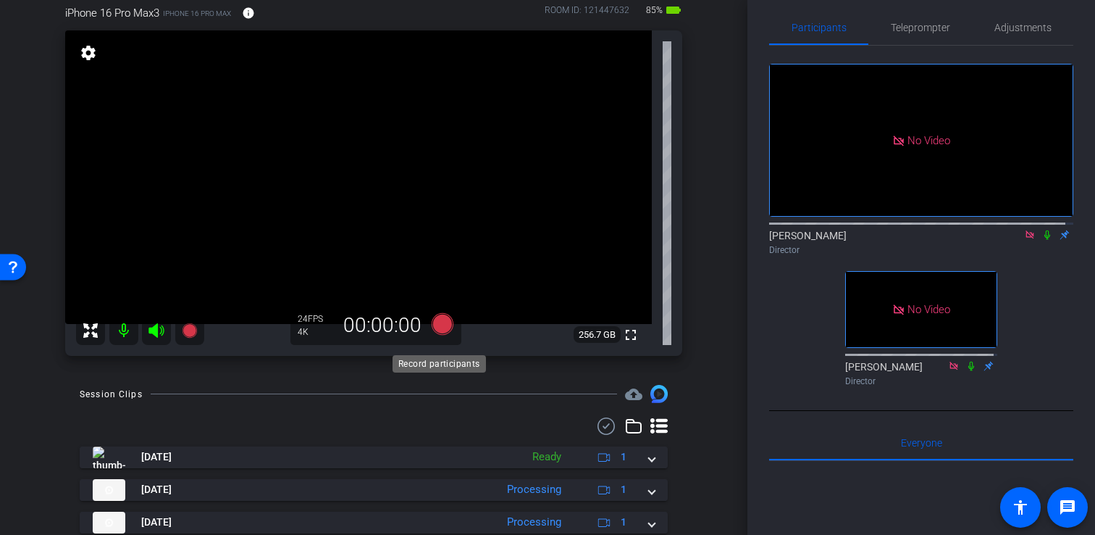
click at [441, 335] on icon at bounding box center [443, 324] width 22 height 22
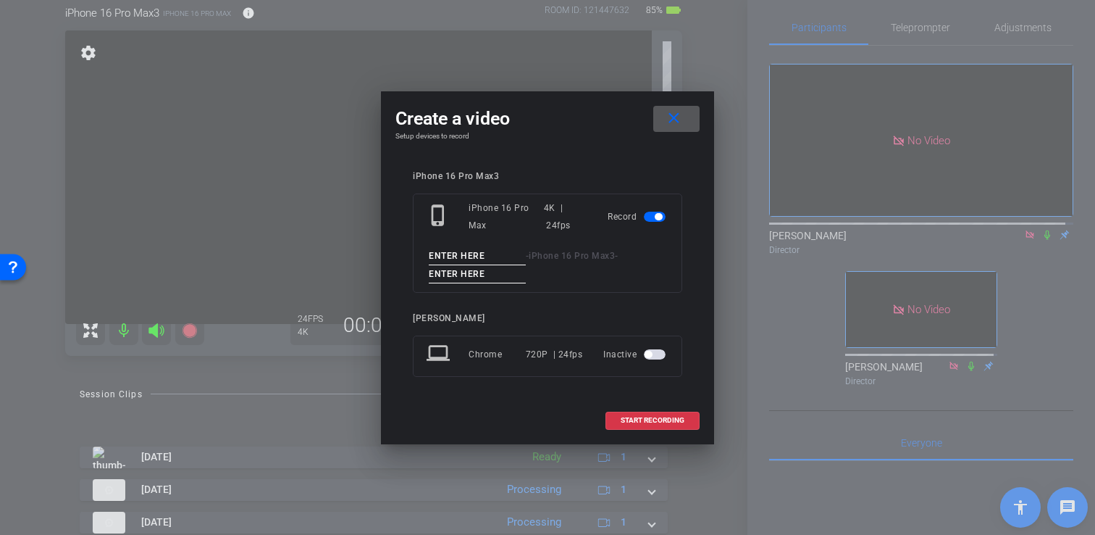
click at [498, 253] on input at bounding box center [477, 256] width 97 height 18
type input "T"
type input "Laura"
drag, startPoint x: 491, startPoint y: 275, endPoint x: 487, endPoint y: 269, distance: 7.5
click at [491, 275] on input at bounding box center [477, 274] width 97 height 18
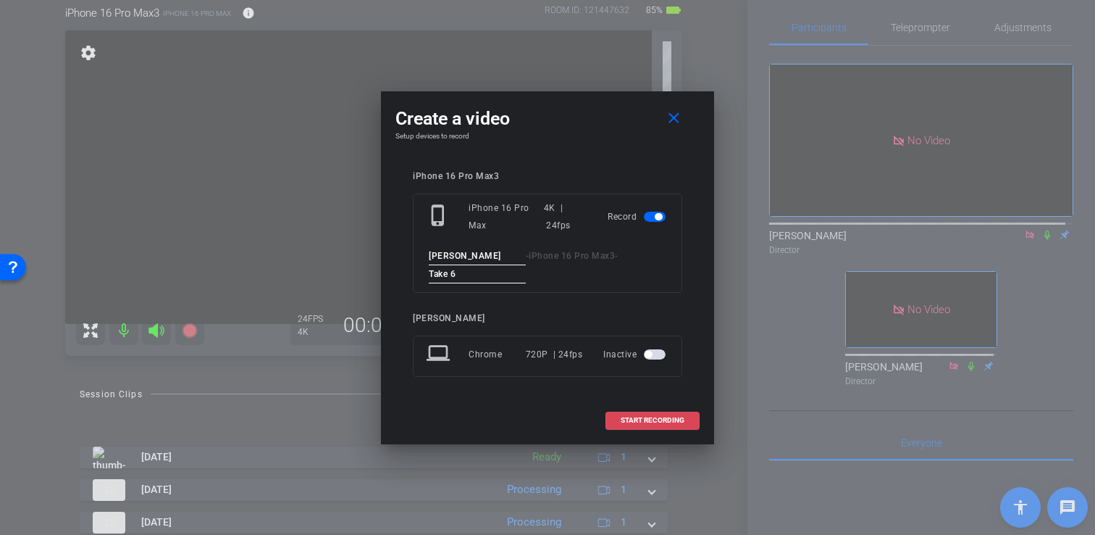
type input "Take 6"
click at [671, 419] on span "START RECORDING" at bounding box center [653, 419] width 64 height 7
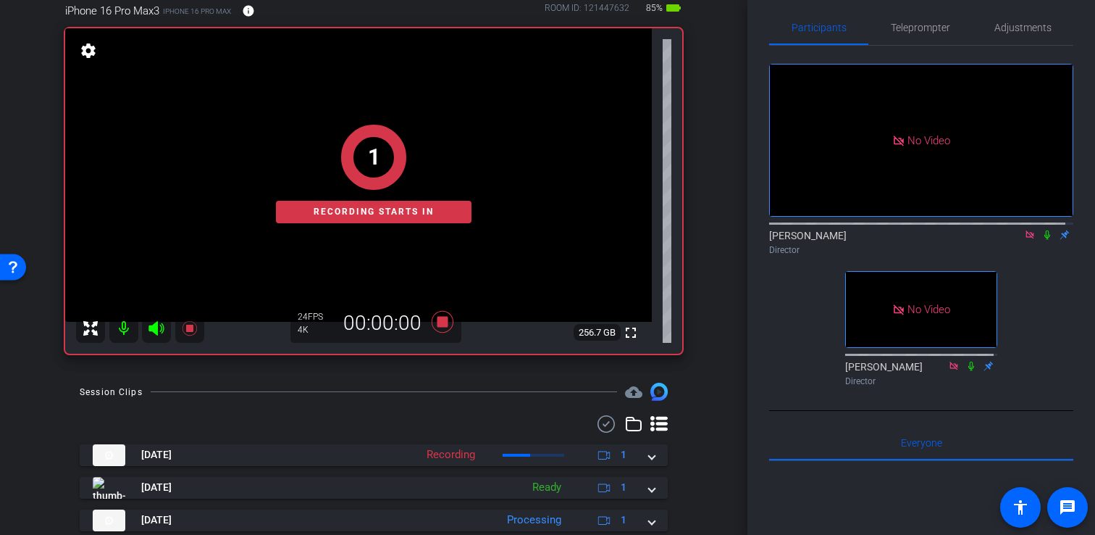
scroll to position [123, 0]
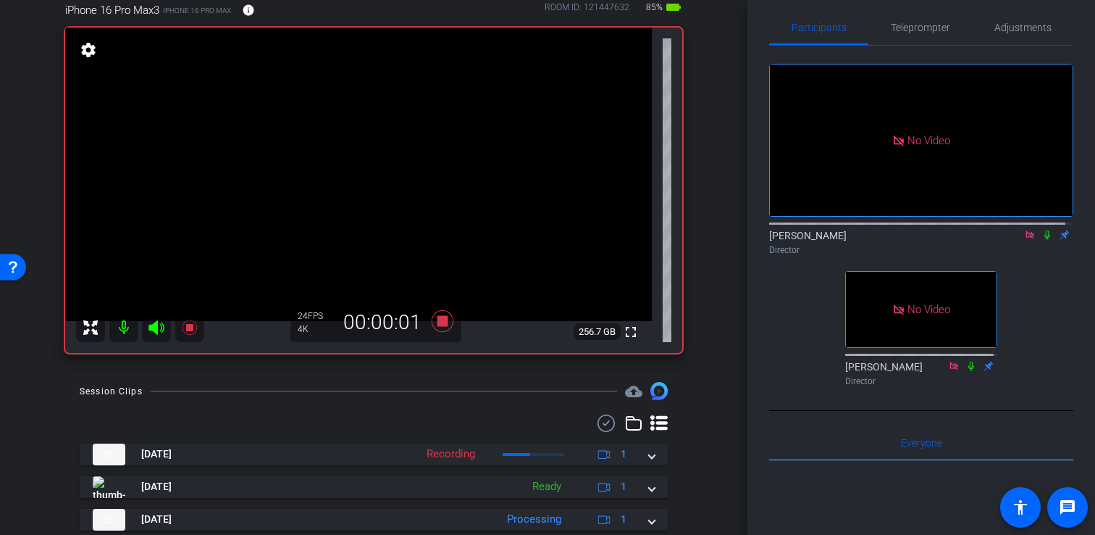
click at [1044, 240] on icon at bounding box center [1047, 234] width 6 height 9
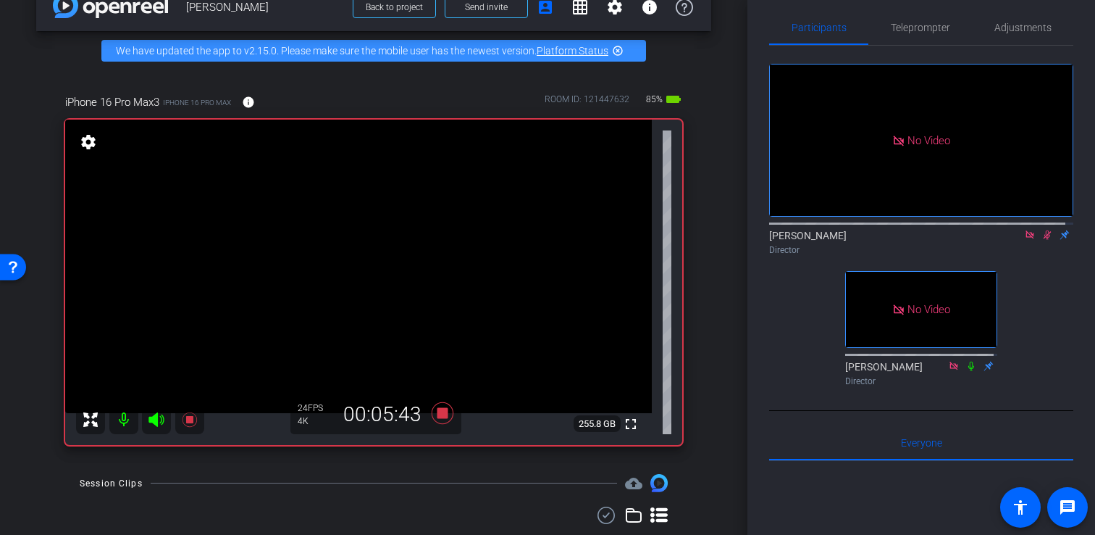
scroll to position [280, 0]
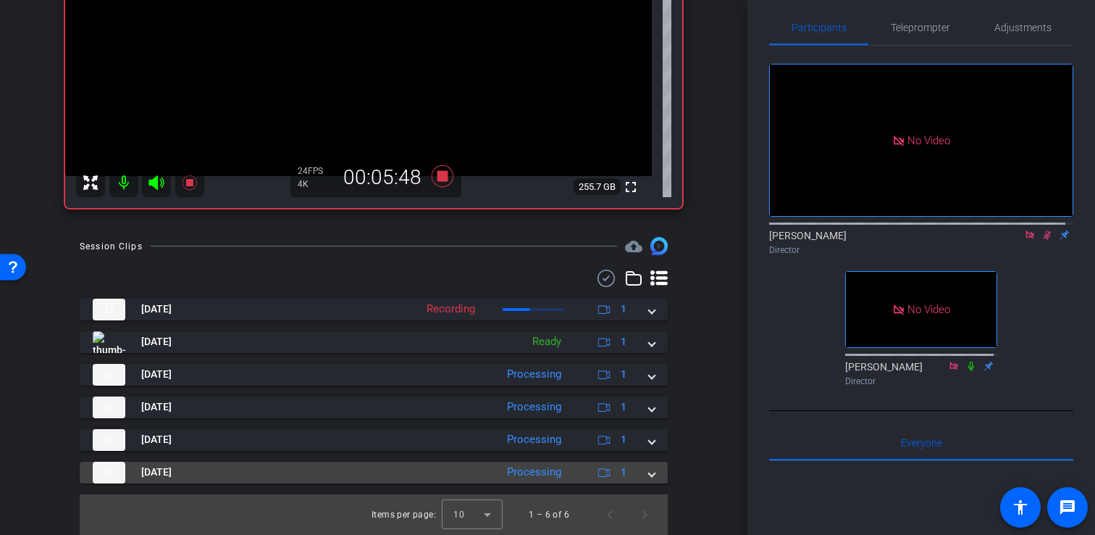
click at [649, 474] on span at bounding box center [652, 471] width 6 height 15
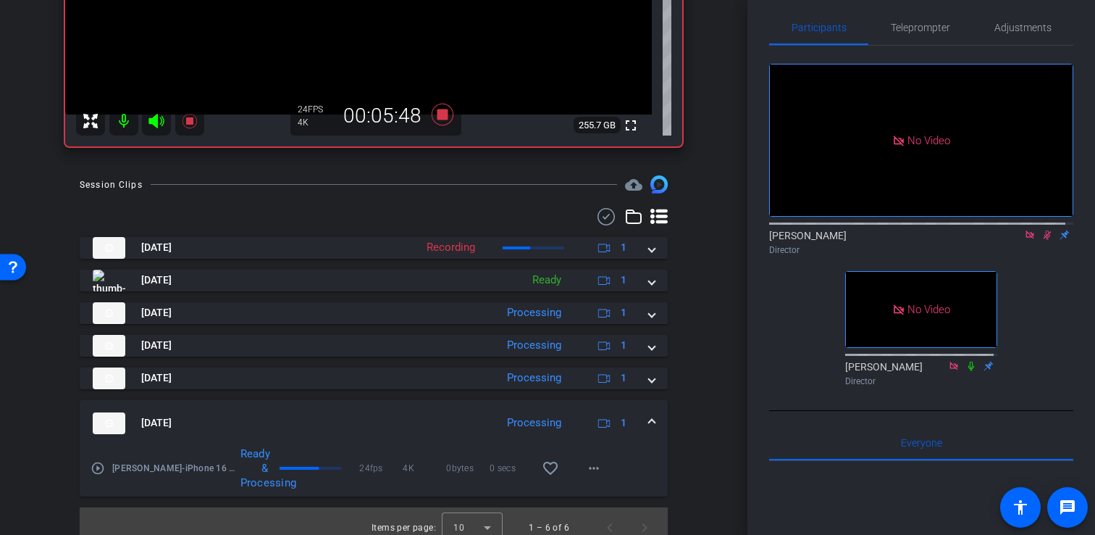
scroll to position [354, 0]
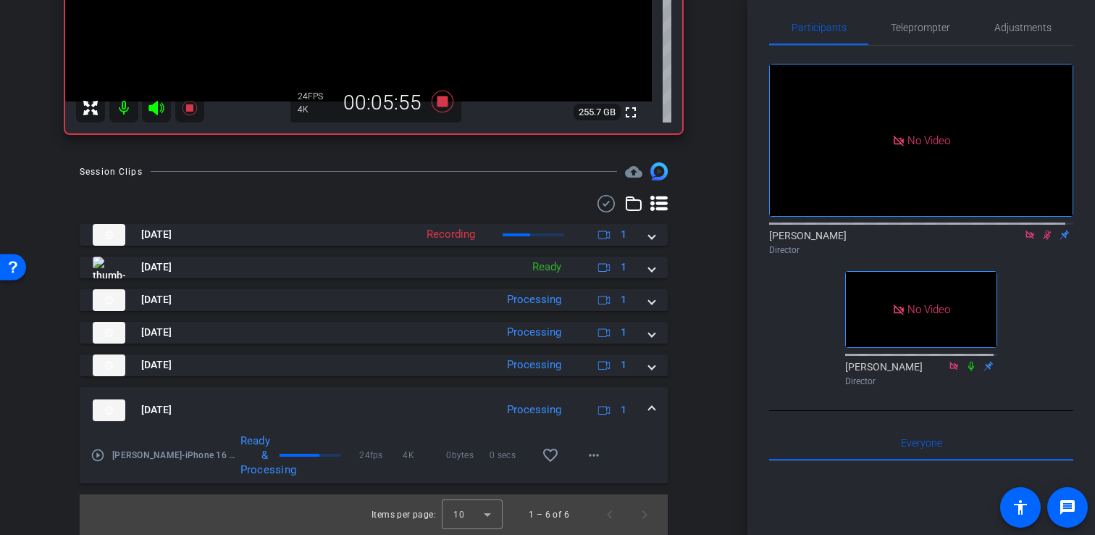
click at [649, 406] on span at bounding box center [652, 409] width 6 height 15
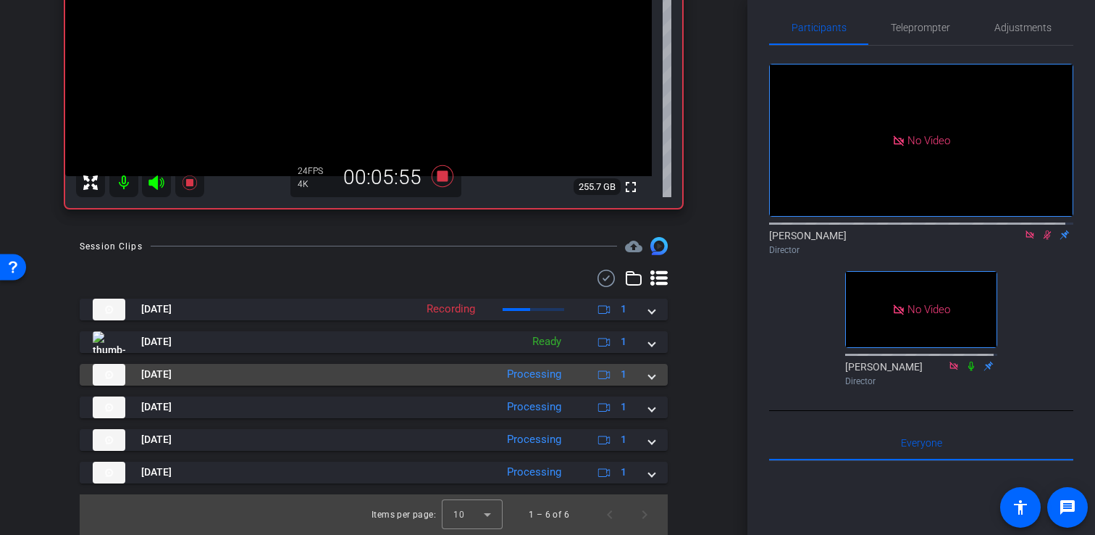
scroll to position [280, 0]
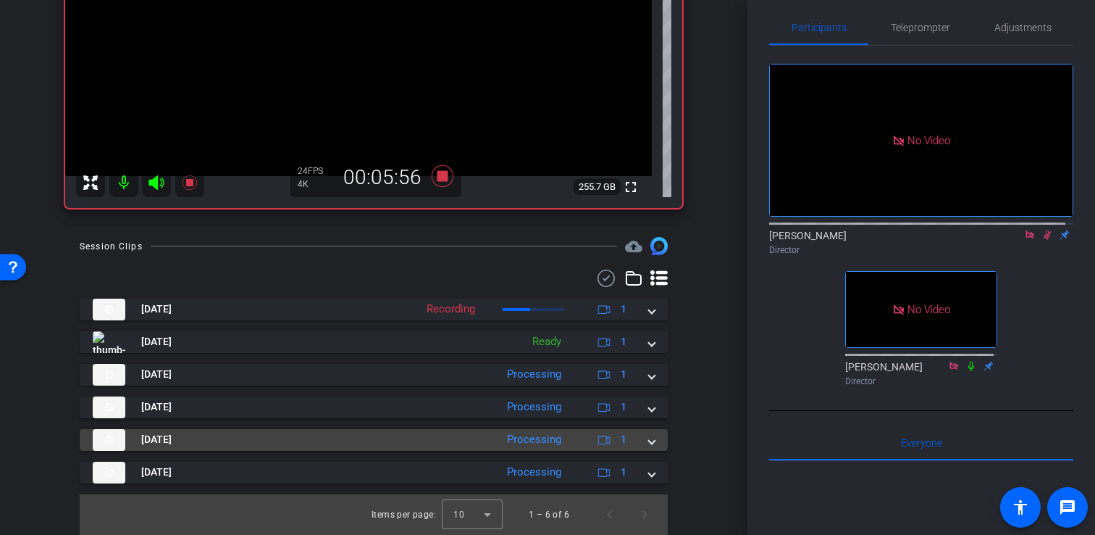
click at [649, 440] on span at bounding box center [652, 439] width 6 height 15
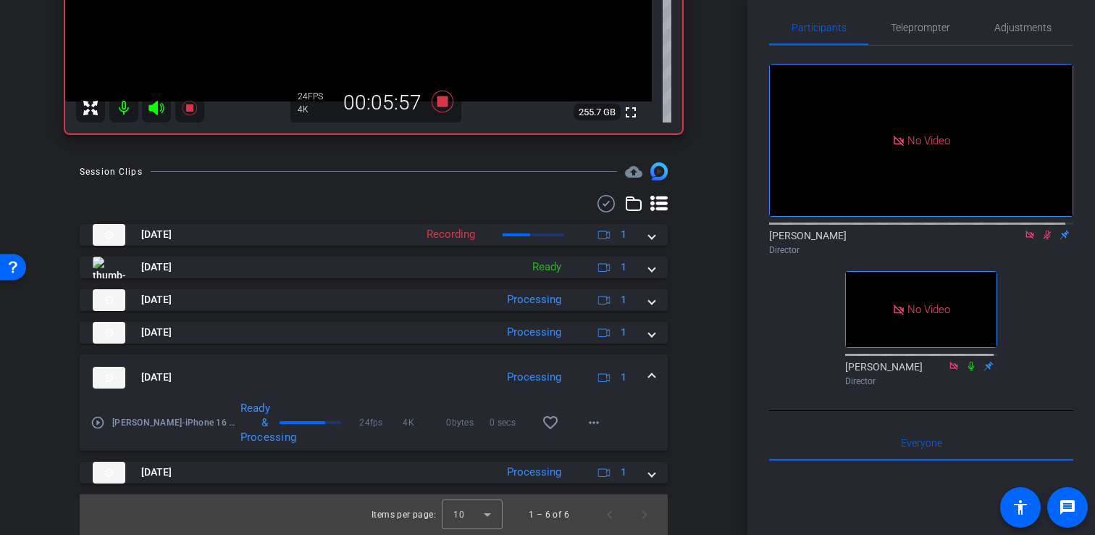
scroll to position [354, 0]
click at [649, 377] on span at bounding box center [652, 376] width 6 height 15
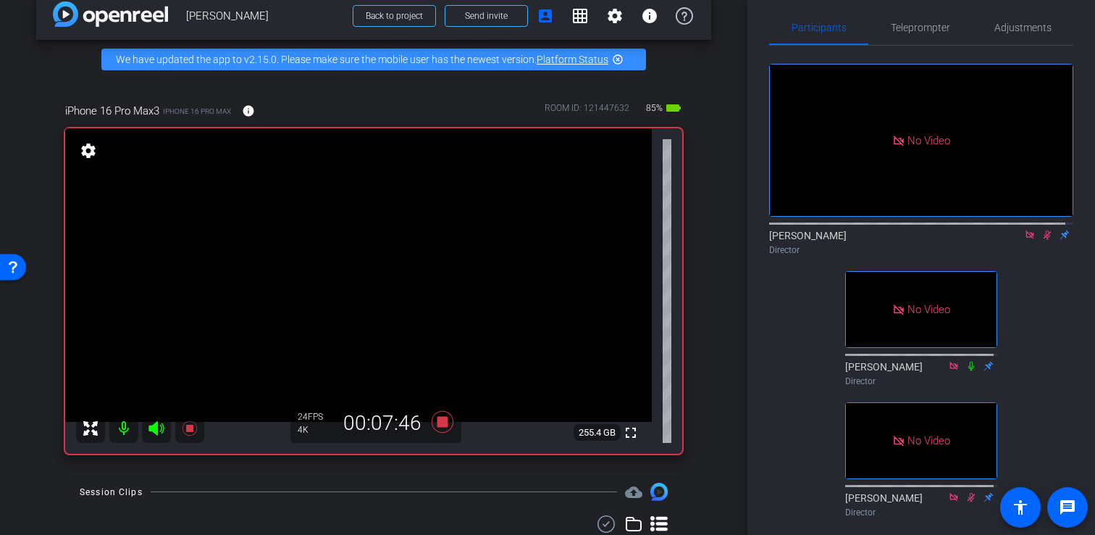
scroll to position [54, 0]
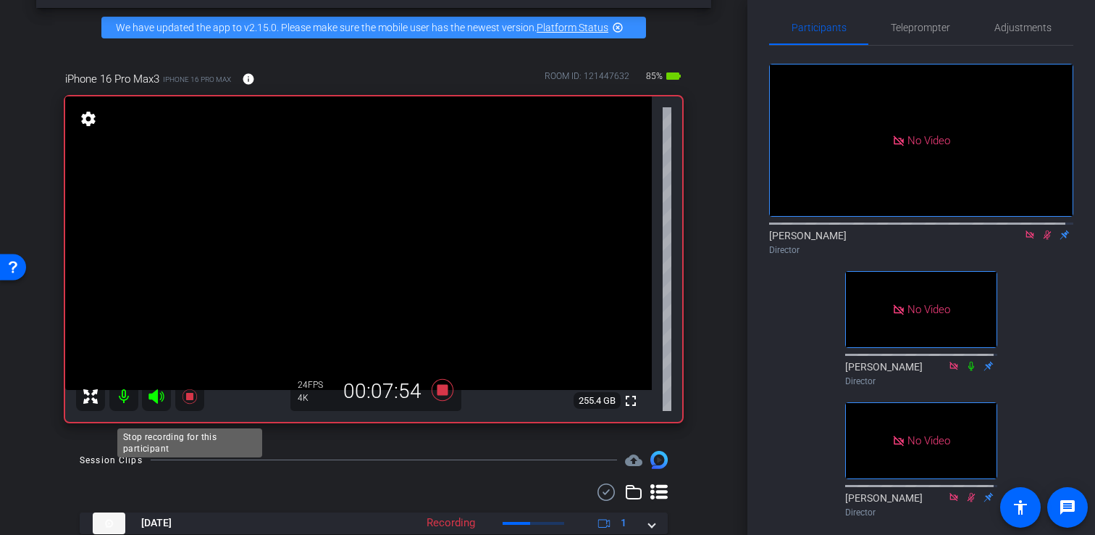
click at [190, 403] on icon at bounding box center [189, 396] width 14 height 14
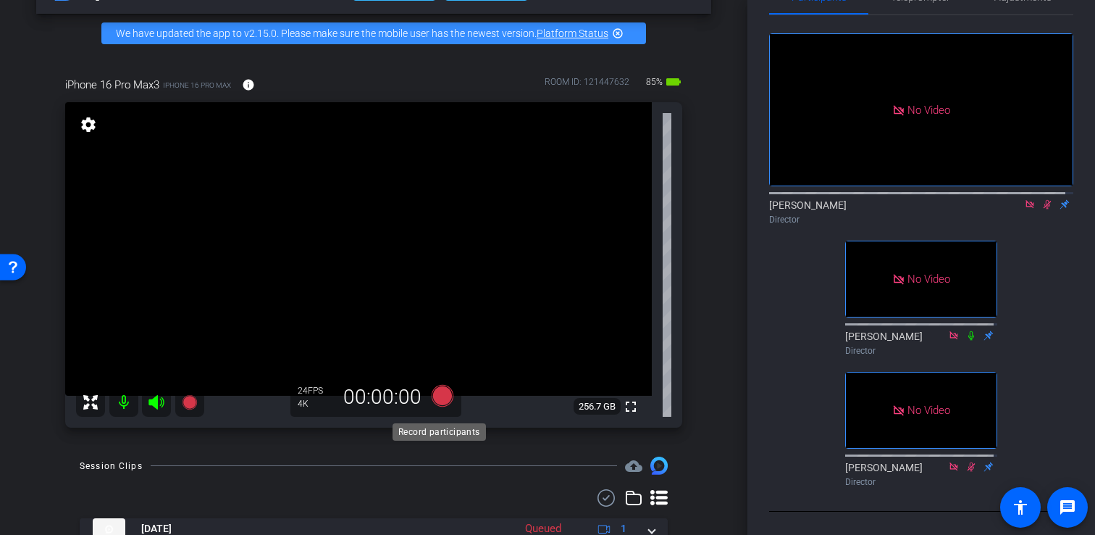
scroll to position [46, 0]
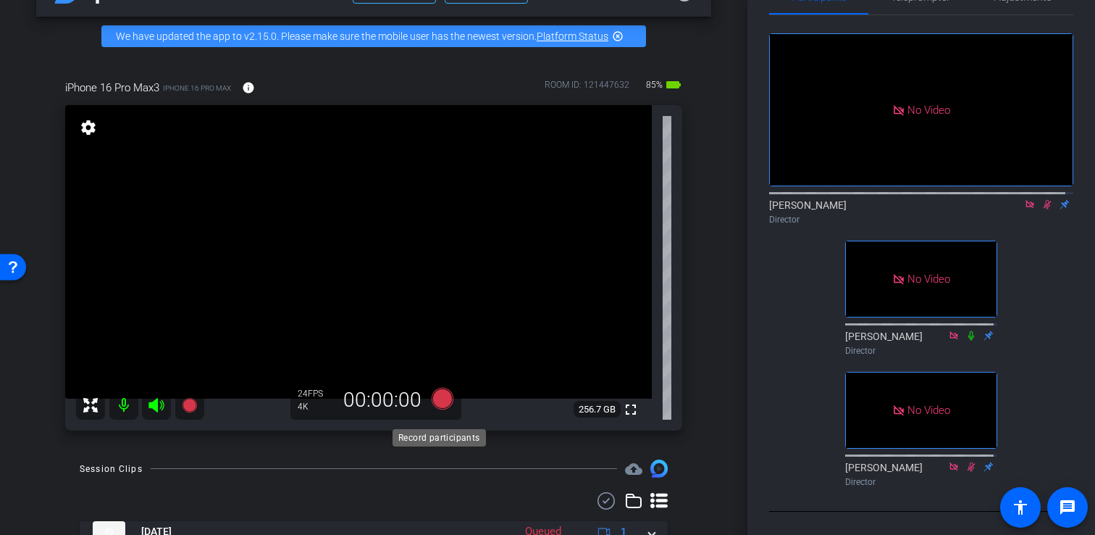
click at [441, 409] on icon at bounding box center [443, 398] width 22 height 22
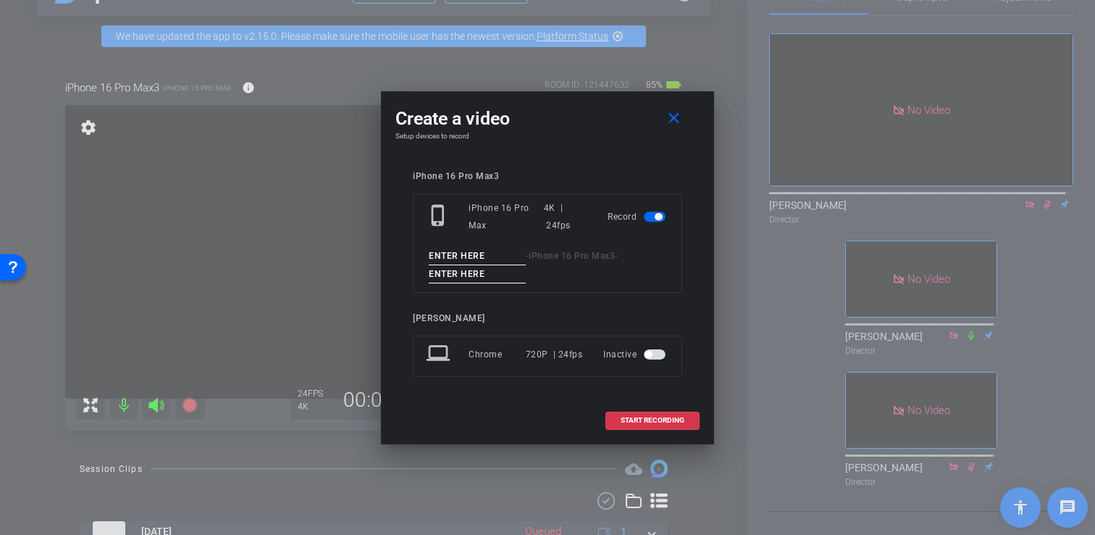
click at [473, 259] on input at bounding box center [477, 256] width 97 height 18
type input "Laura"
click at [471, 272] on input at bounding box center [477, 274] width 97 height 18
type input "Take 7"
click at [663, 422] on span "START RECORDING" at bounding box center [653, 419] width 64 height 7
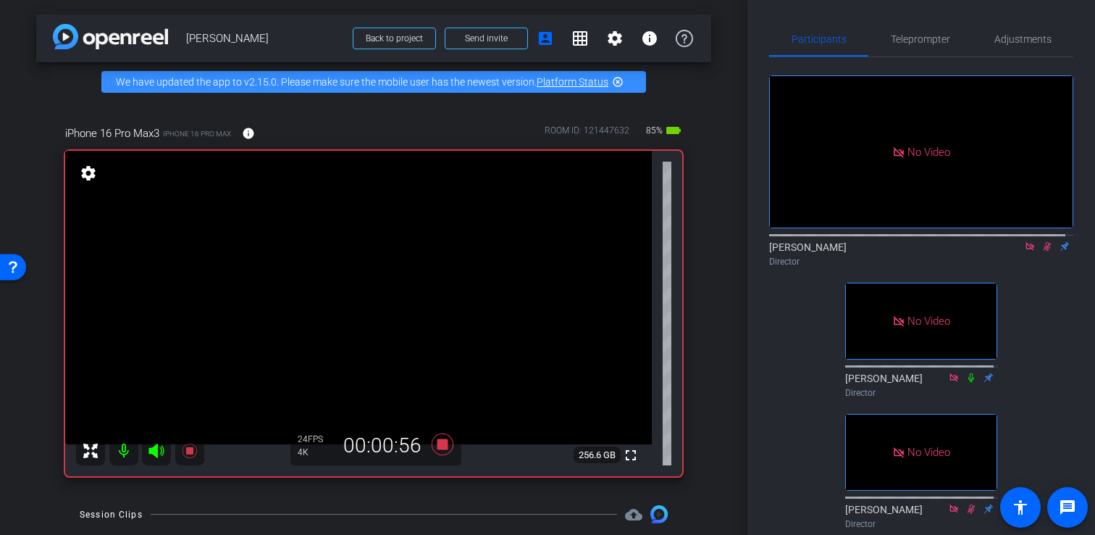
scroll to position [312, 0]
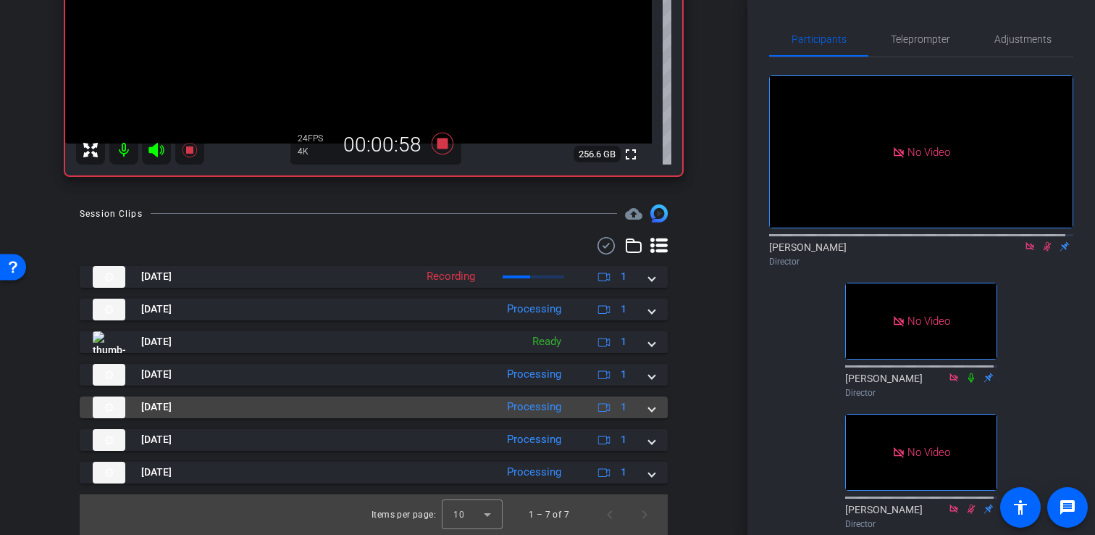
click at [649, 411] on span at bounding box center [652, 406] width 6 height 15
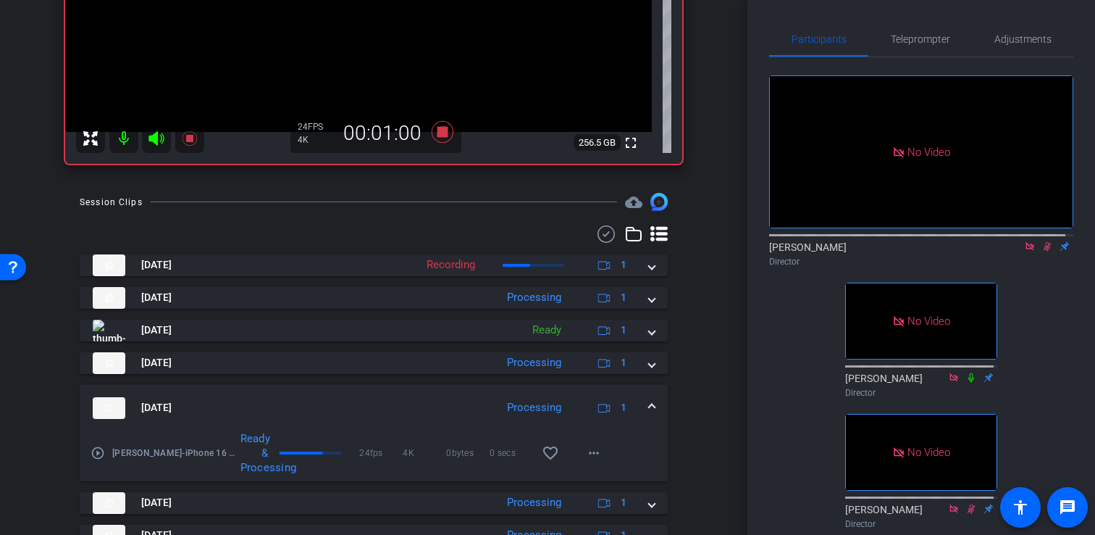
click at [642, 410] on mat-expansion-panel-header "Aug 21, 2025 Processing 1" at bounding box center [374, 408] width 588 height 46
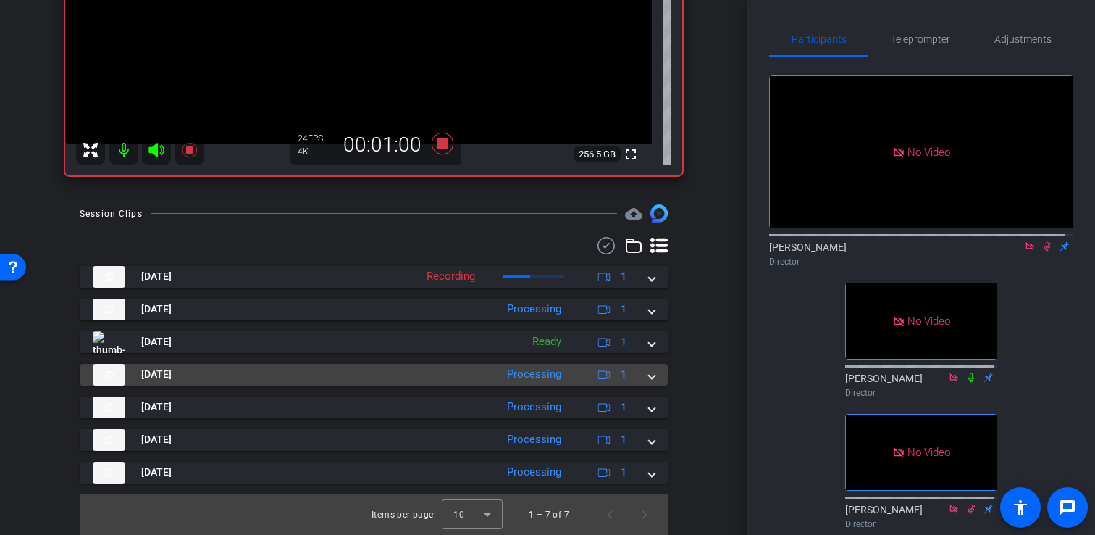
click at [640, 382] on div "Aug 21, 2025 Processing 1" at bounding box center [371, 375] width 556 height 22
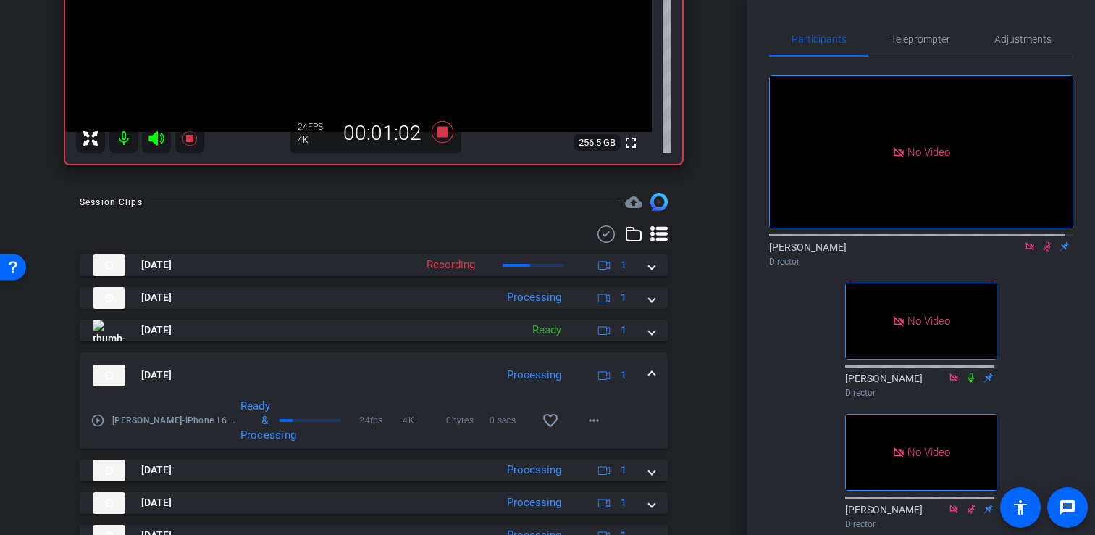
click at [649, 379] on span at bounding box center [652, 374] width 6 height 15
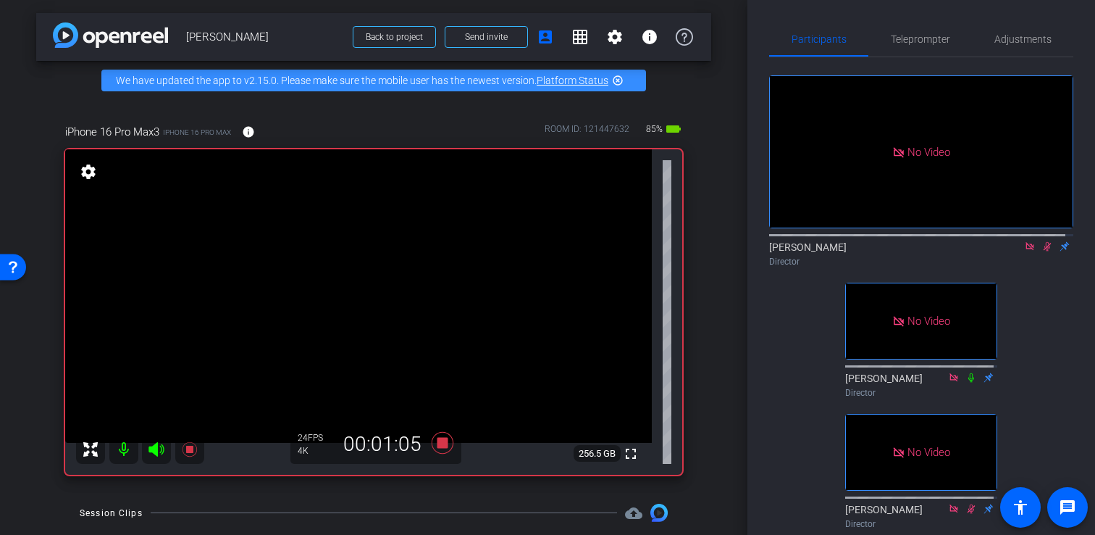
scroll to position [3, 0]
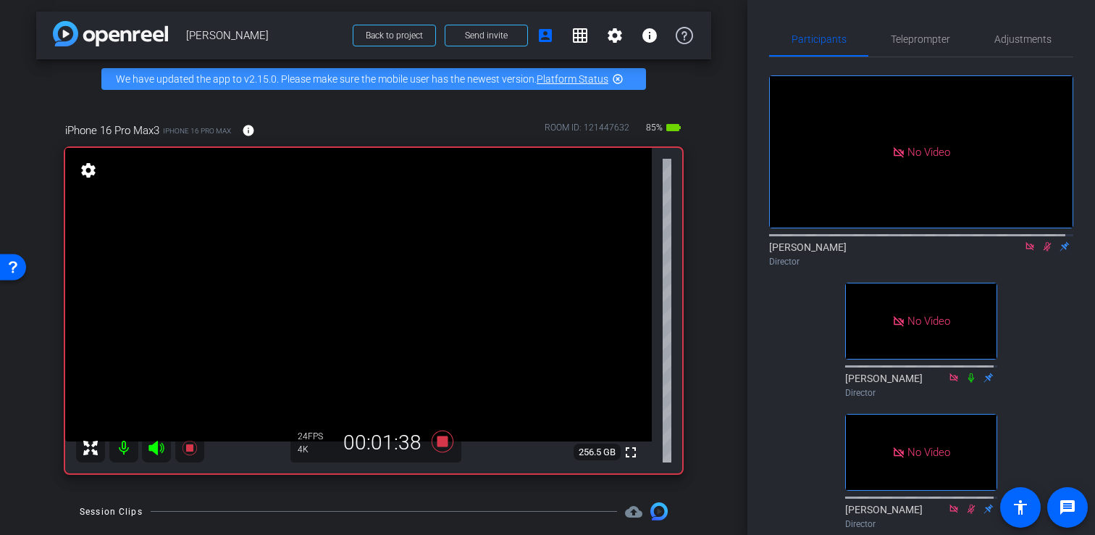
click at [1044, 251] on icon at bounding box center [1048, 246] width 8 height 9
click at [1041, 251] on icon at bounding box center [1047, 246] width 12 height 10
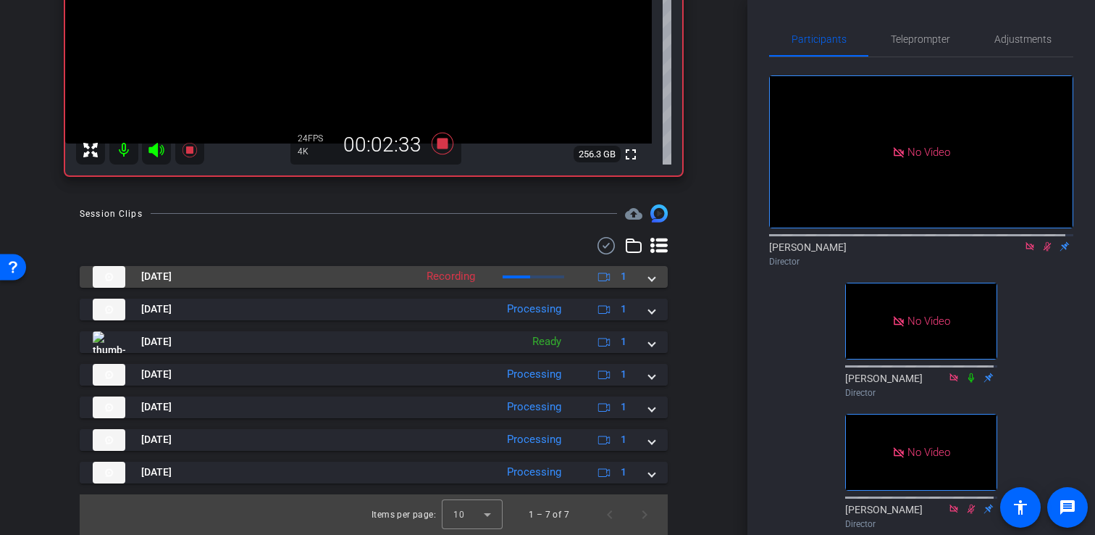
scroll to position [309, 0]
click at [649, 282] on span at bounding box center [652, 276] width 6 height 15
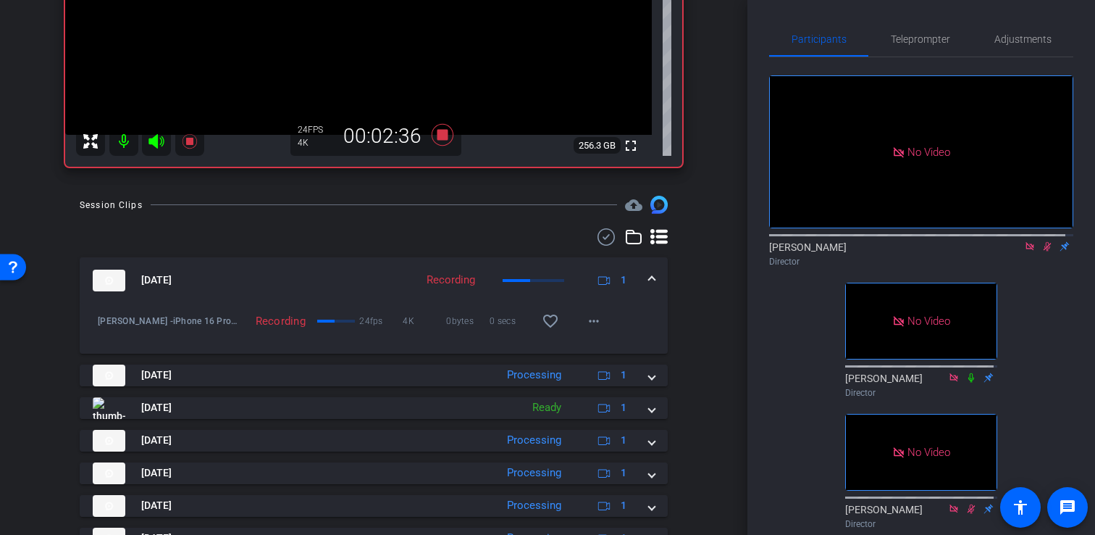
click at [649, 286] on span at bounding box center [652, 279] width 6 height 15
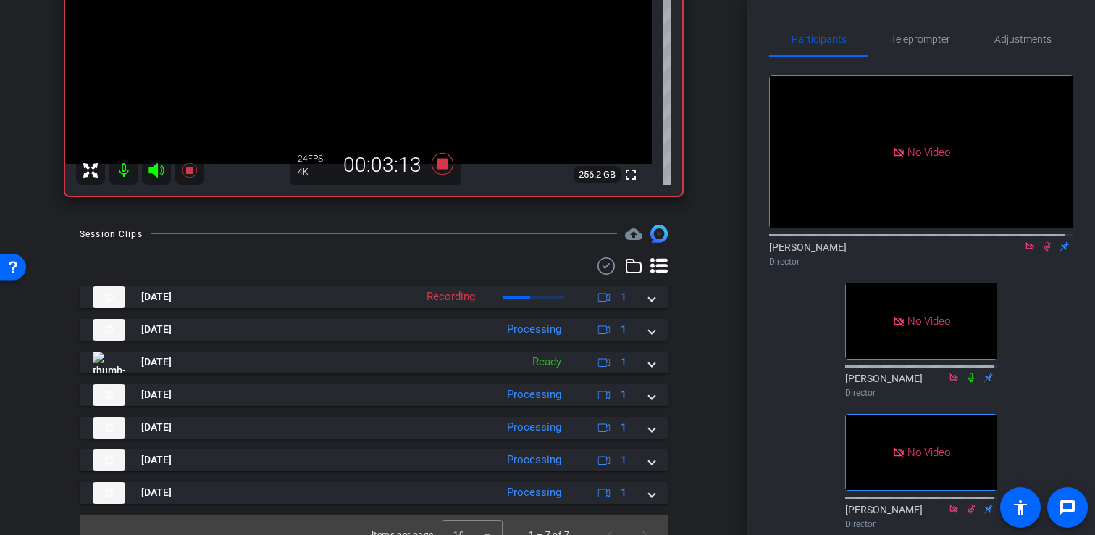
scroll to position [277, 0]
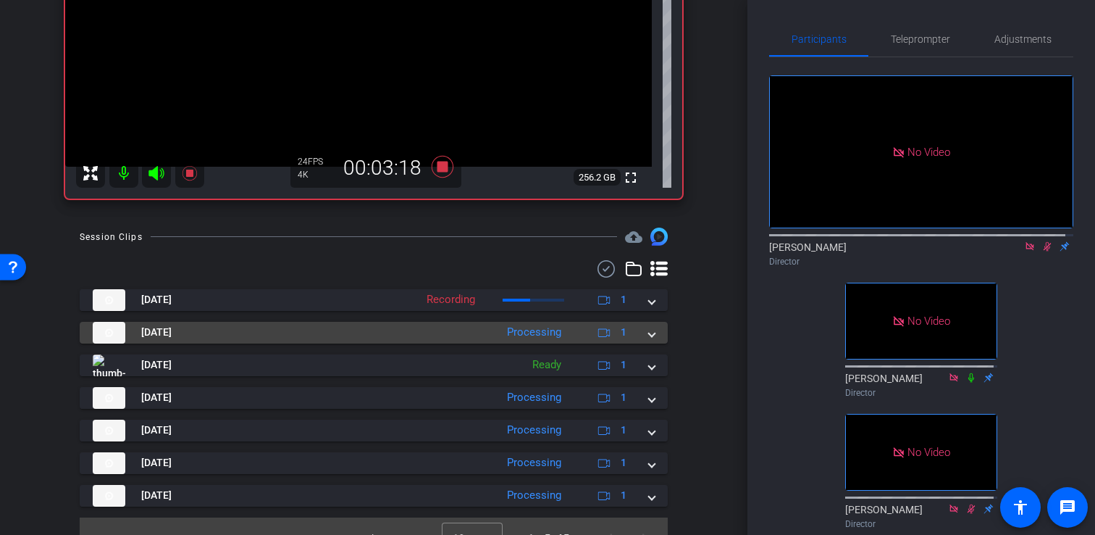
click at [649, 340] on span at bounding box center [652, 331] width 6 height 15
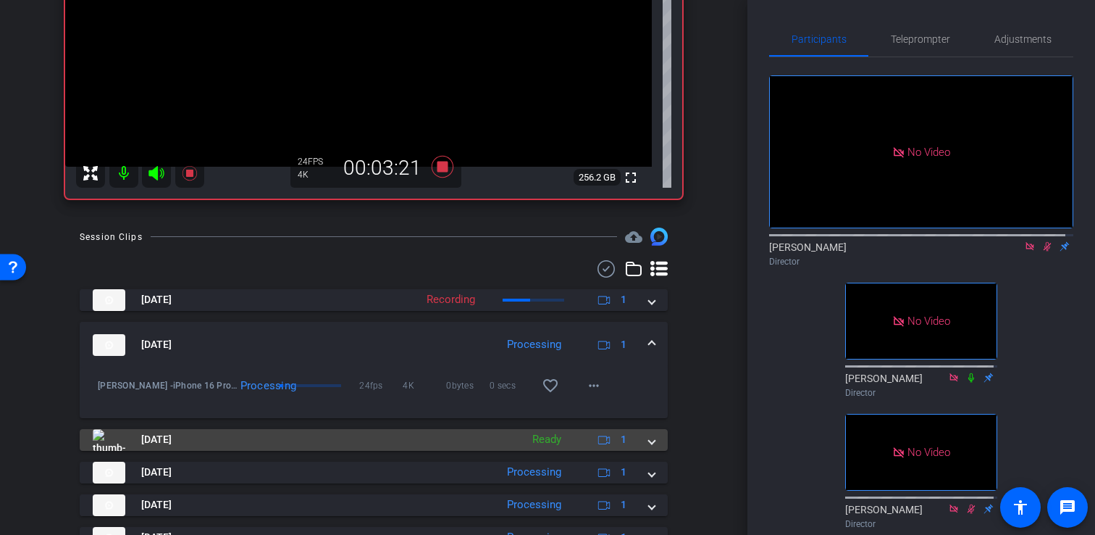
click at [639, 450] on div "Aug 21, 2025 Ready 1" at bounding box center [371, 440] width 556 height 22
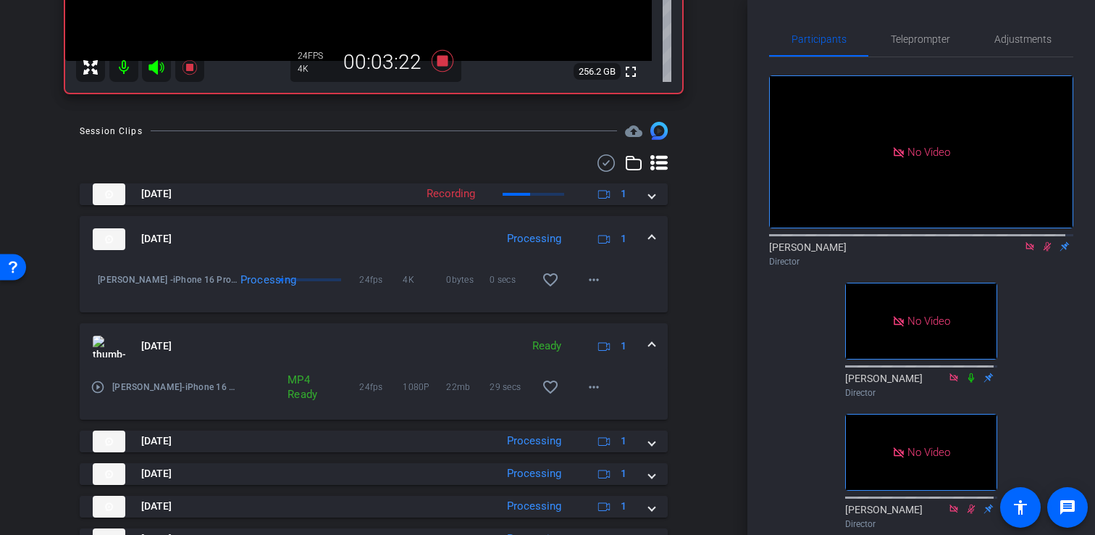
scroll to position [390, 0]
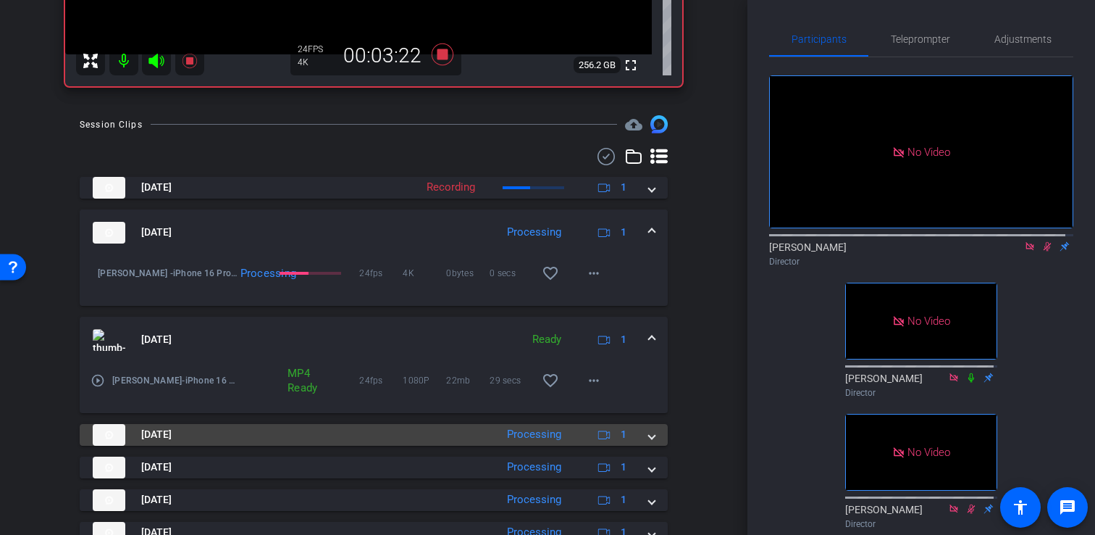
click at [649, 442] on span at bounding box center [652, 434] width 6 height 15
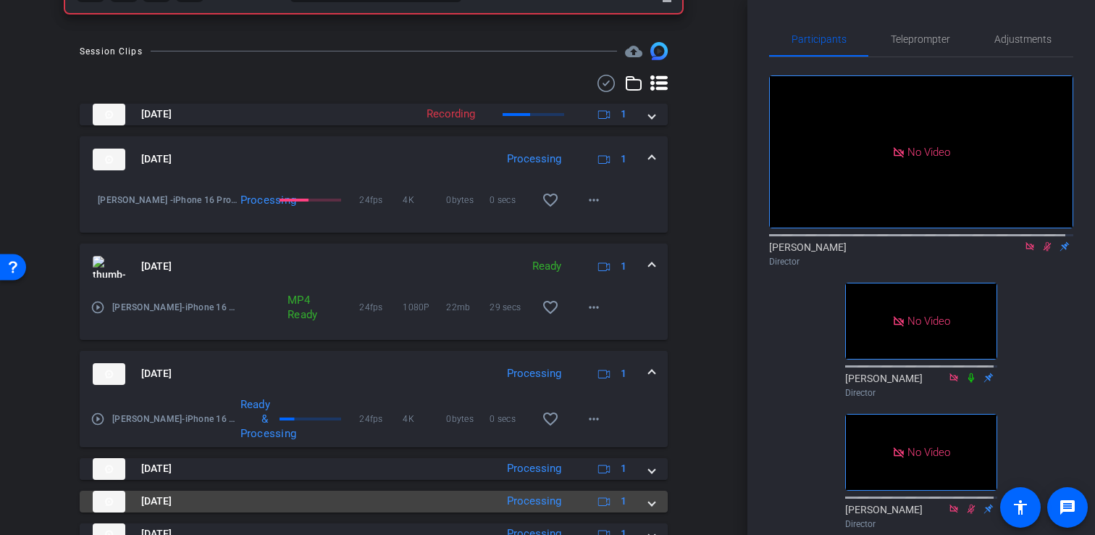
scroll to position [536, 0]
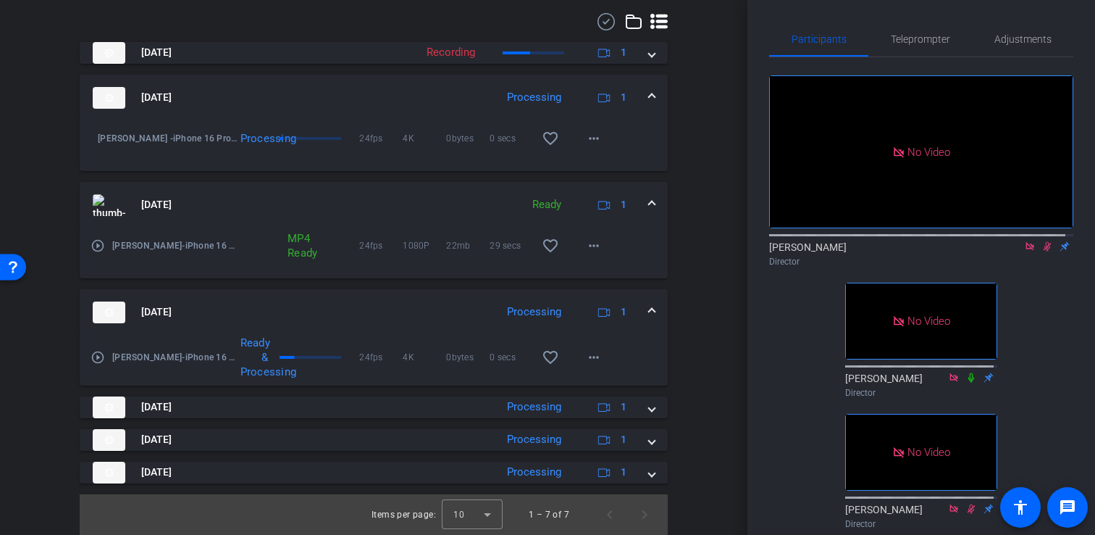
click at [647, 310] on mat-expansion-panel-header "Aug 21, 2025 Processing 1" at bounding box center [374, 312] width 588 height 46
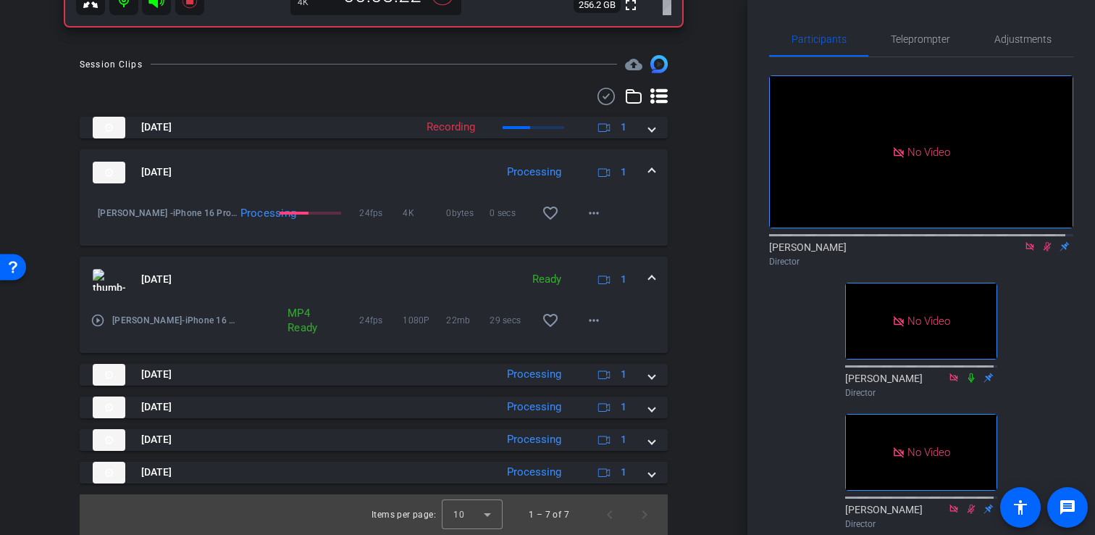
click at [649, 279] on span at bounding box center [652, 279] width 6 height 15
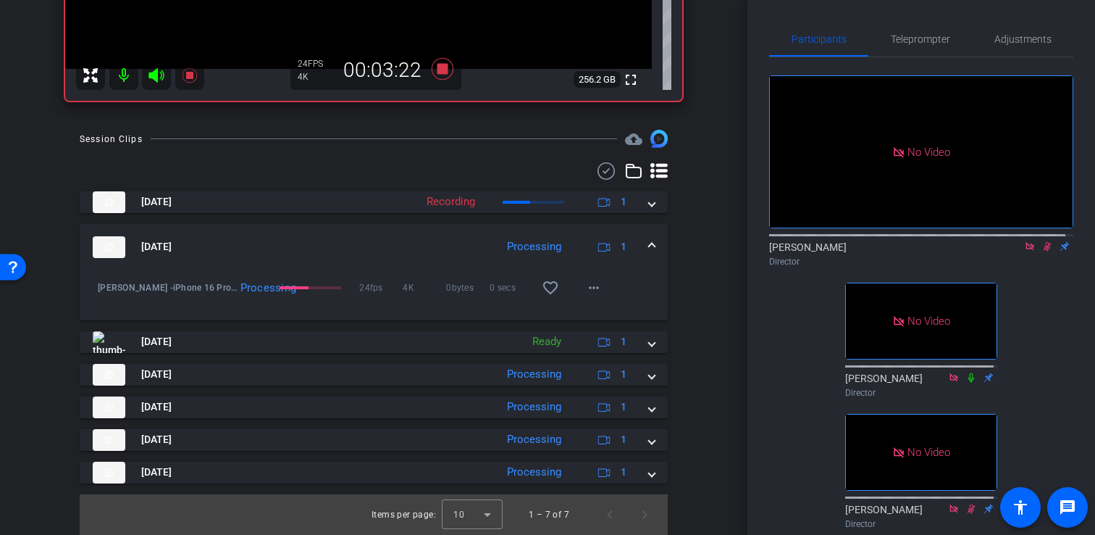
click at [645, 238] on mat-expansion-panel-header "Aug 21, 2025 Processing 1" at bounding box center [374, 247] width 588 height 46
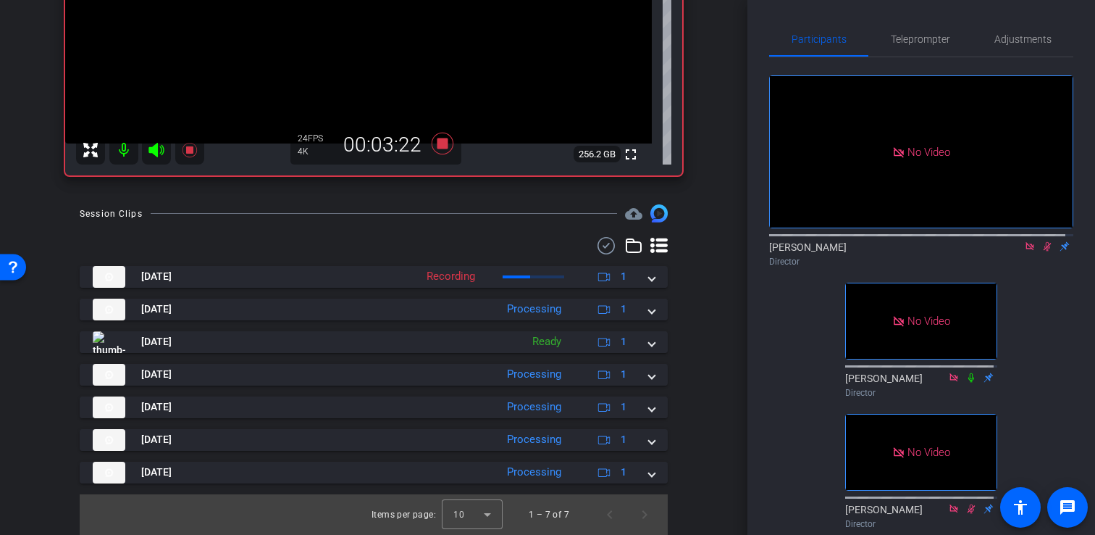
scroll to position [312, 0]
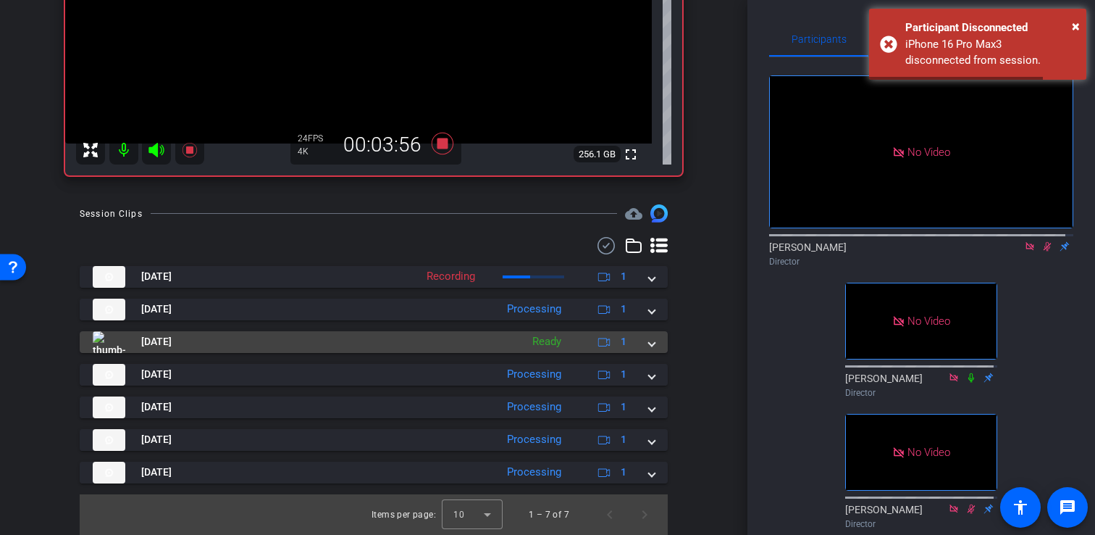
click at [649, 345] on span at bounding box center [652, 341] width 6 height 15
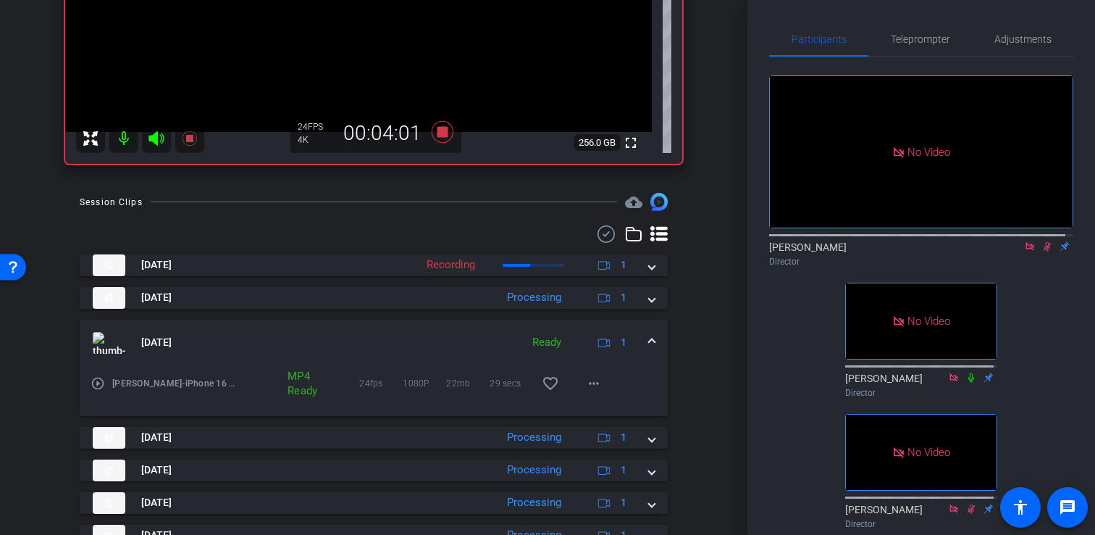
click at [640, 350] on div "Aug 21, 2025 Ready 1" at bounding box center [371, 343] width 556 height 22
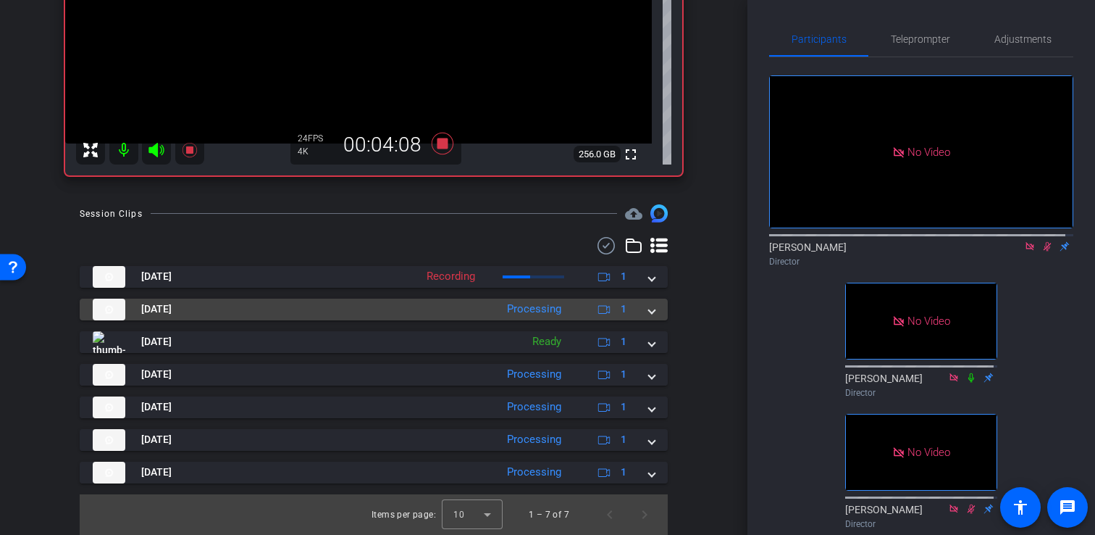
click at [649, 312] on span at bounding box center [652, 308] width 6 height 15
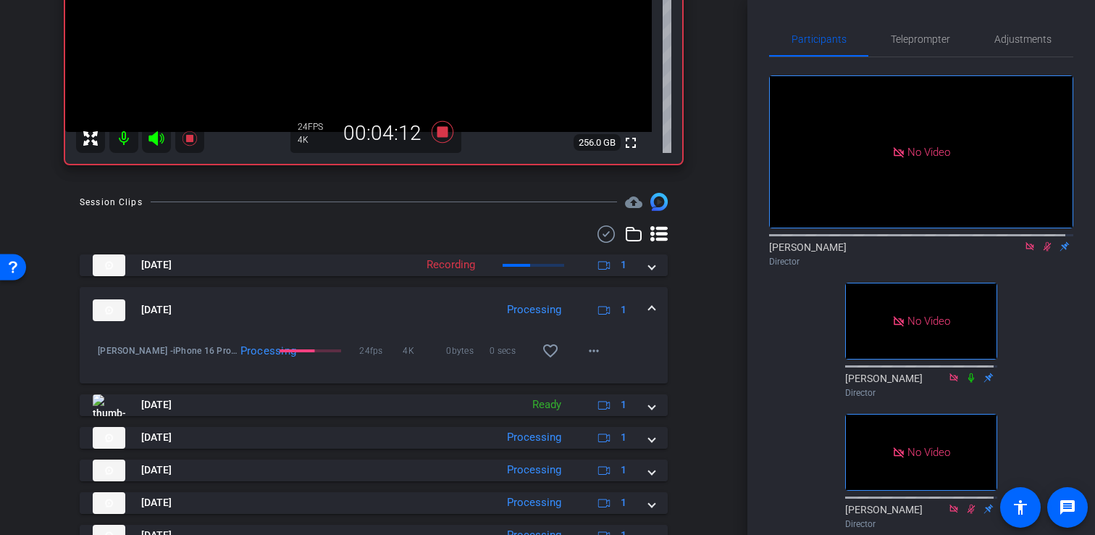
click at [649, 317] on span at bounding box center [652, 309] width 6 height 15
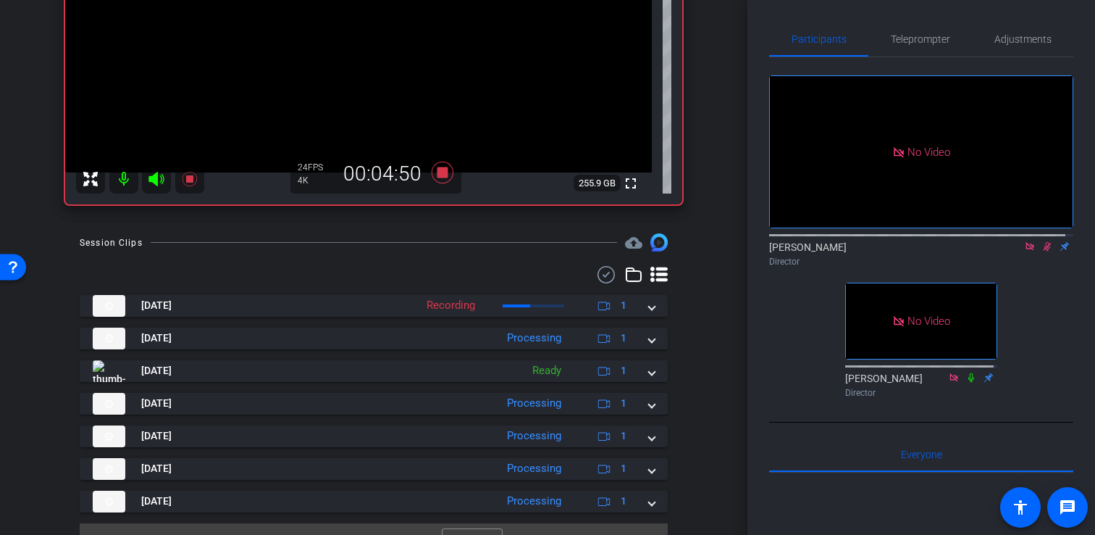
scroll to position [295, 0]
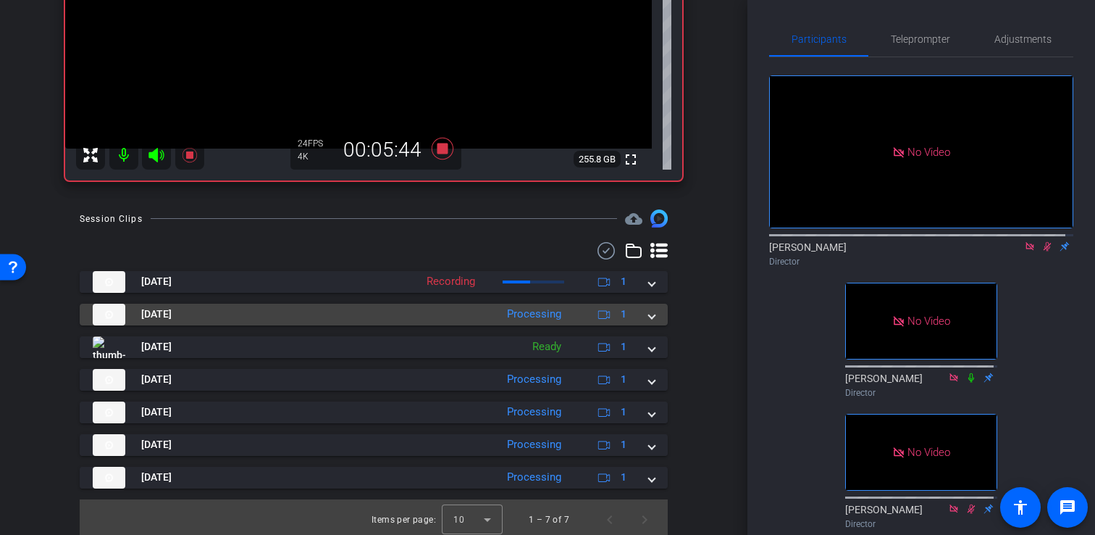
click at [649, 322] on span at bounding box center [652, 313] width 6 height 15
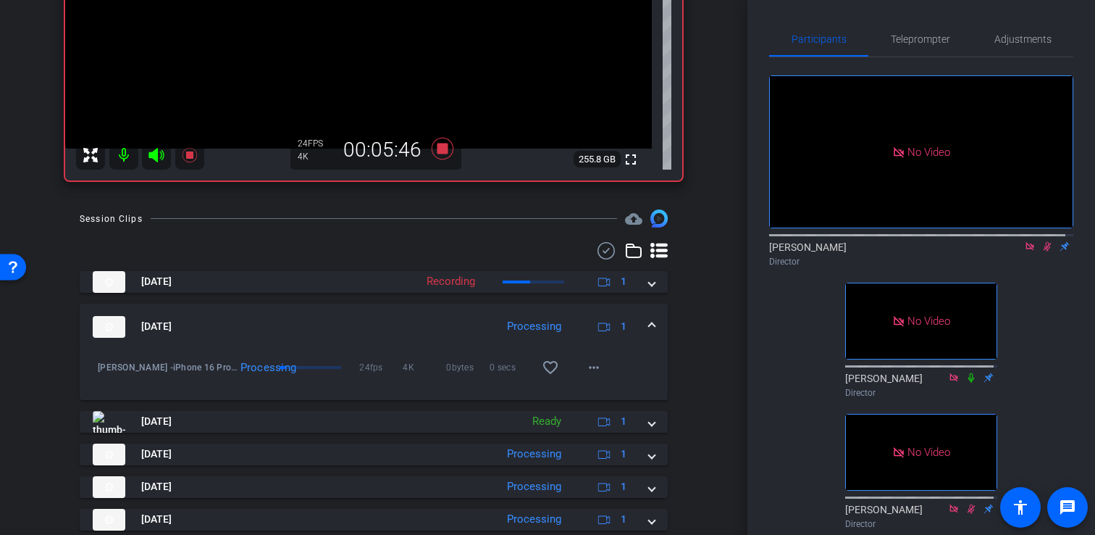
click at [649, 334] on span at bounding box center [652, 326] width 6 height 15
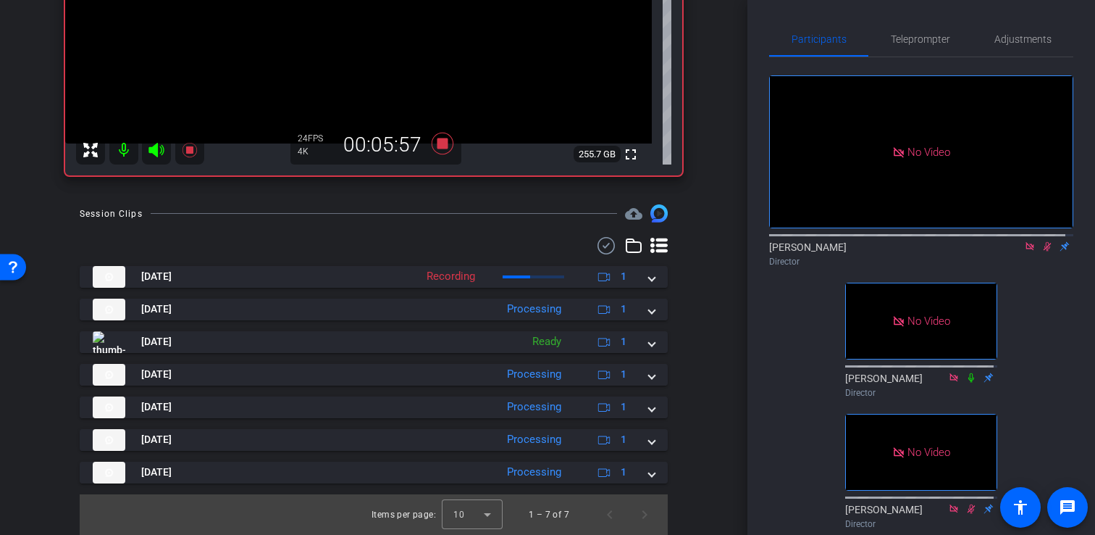
scroll to position [312, 0]
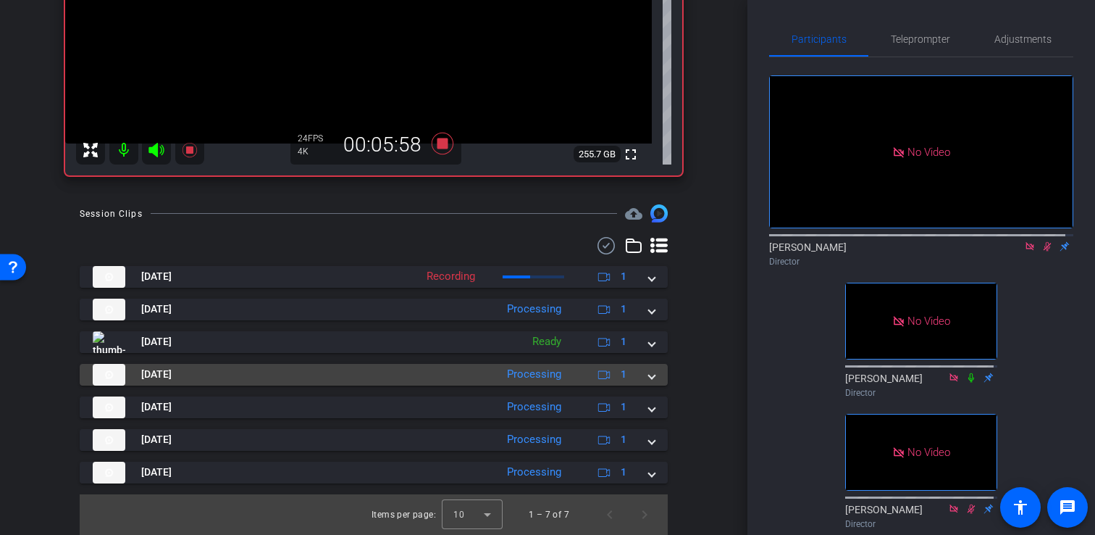
click at [649, 378] on span at bounding box center [652, 373] width 6 height 15
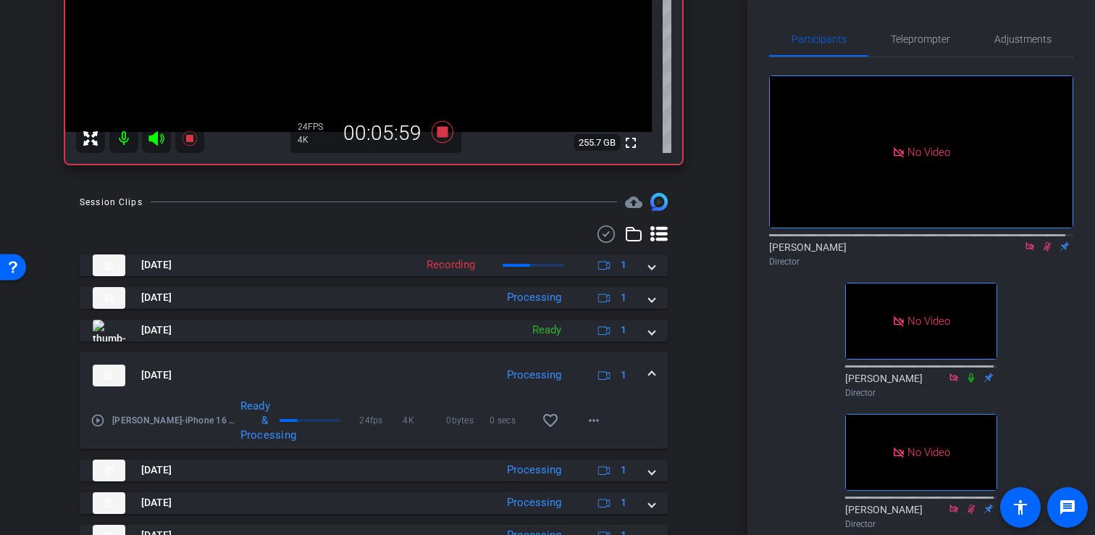
click at [649, 381] on span at bounding box center [652, 374] width 6 height 15
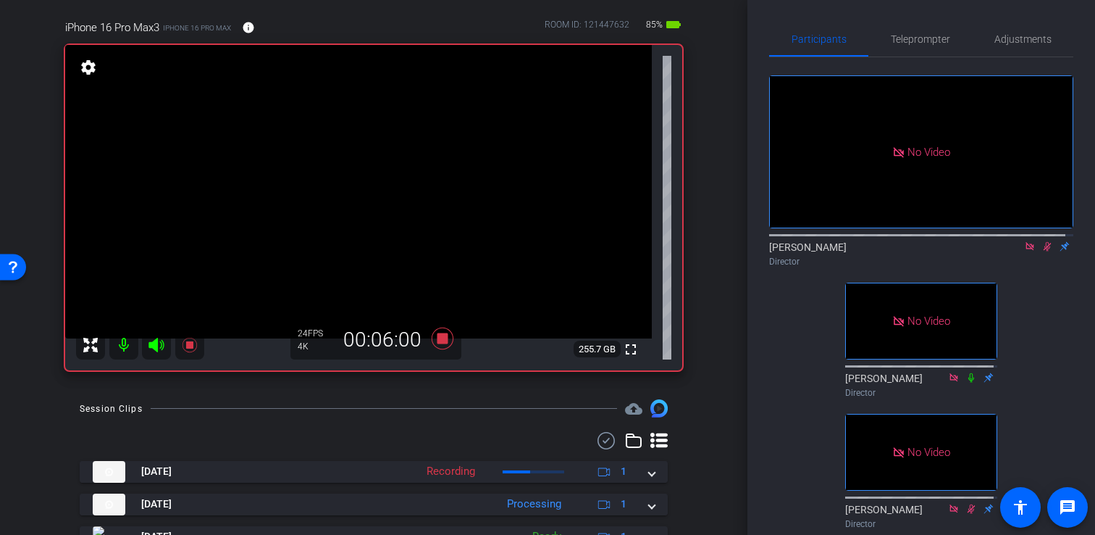
scroll to position [49, 0]
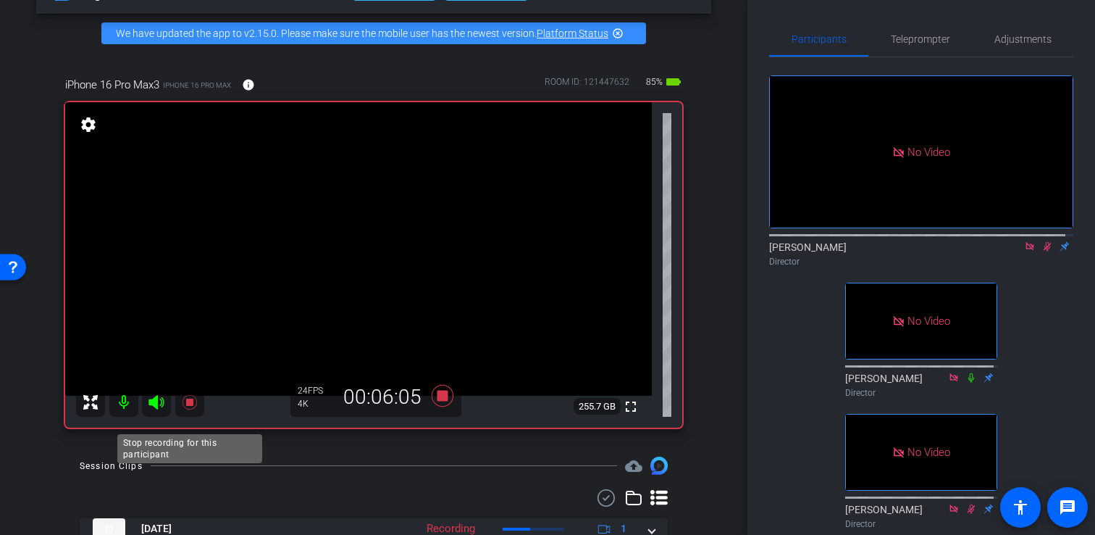
click at [194, 411] on icon at bounding box center [189, 401] width 17 height 17
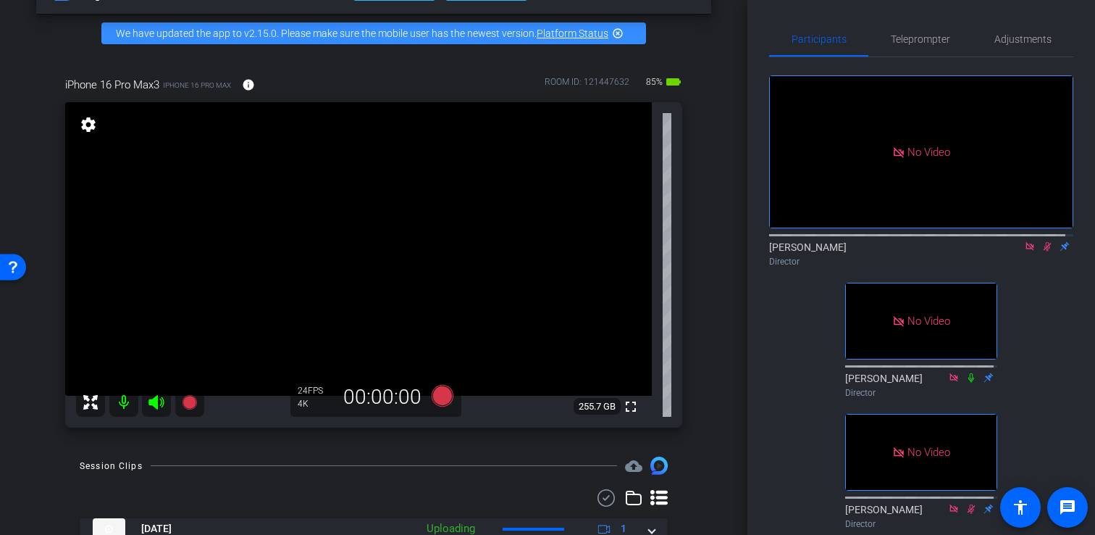
click at [1041, 251] on icon at bounding box center [1047, 246] width 12 height 10
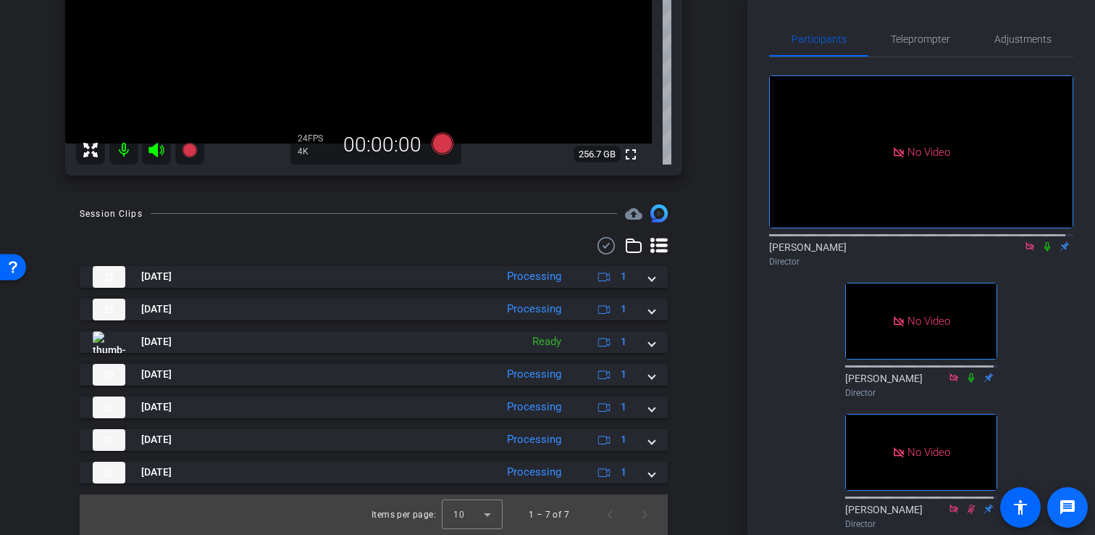
scroll to position [303, 0]
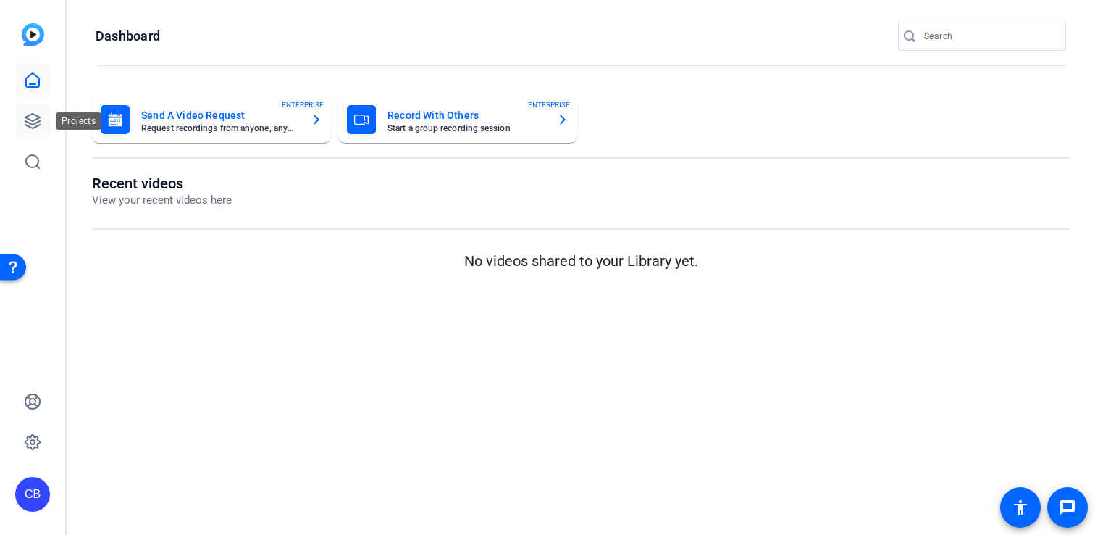
click at [43, 118] on link at bounding box center [32, 121] width 35 height 35
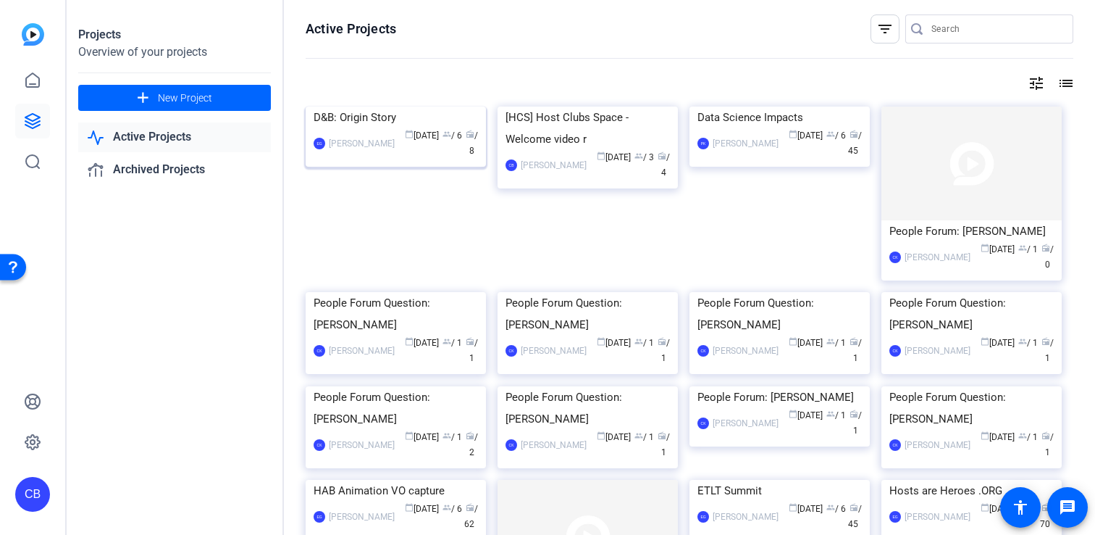
click at [362, 128] on div "D&B: Origin Story" at bounding box center [396, 117] width 164 height 22
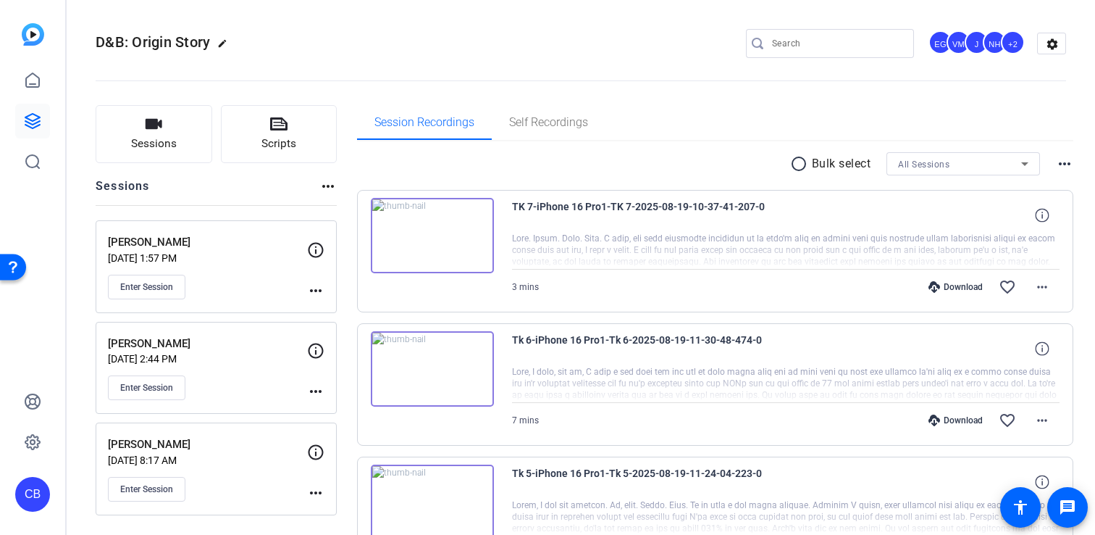
click at [239, 389] on div "Enter Session" at bounding box center [207, 387] width 199 height 25
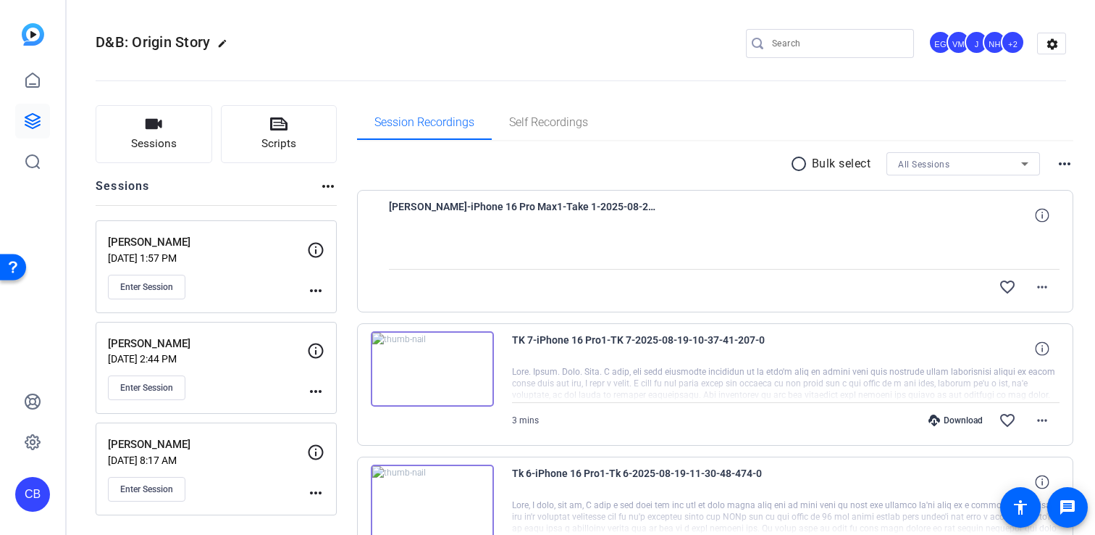
click at [243, 369] on div "Laura Spanjian Aug 13, 2025 @ 2:44 PM Enter Session" at bounding box center [207, 367] width 199 height 65
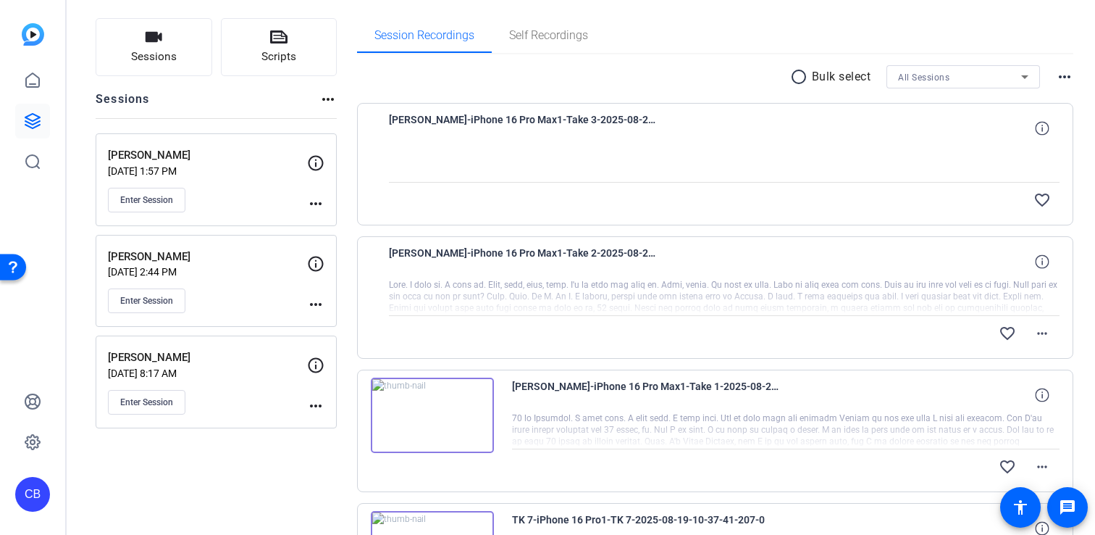
scroll to position [56, 0]
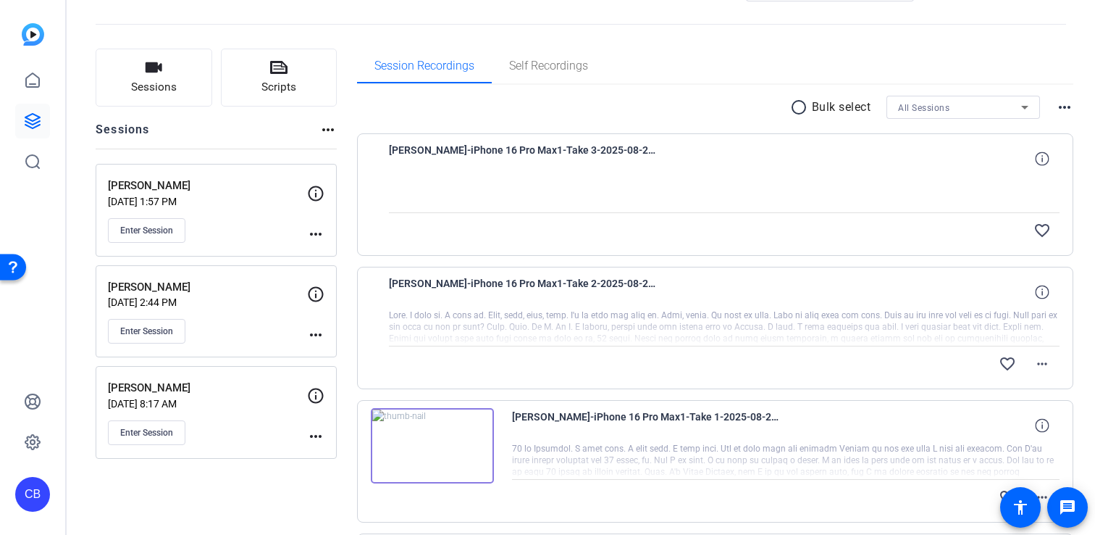
click at [246, 292] on p "[PERSON_NAME]" at bounding box center [207, 287] width 199 height 17
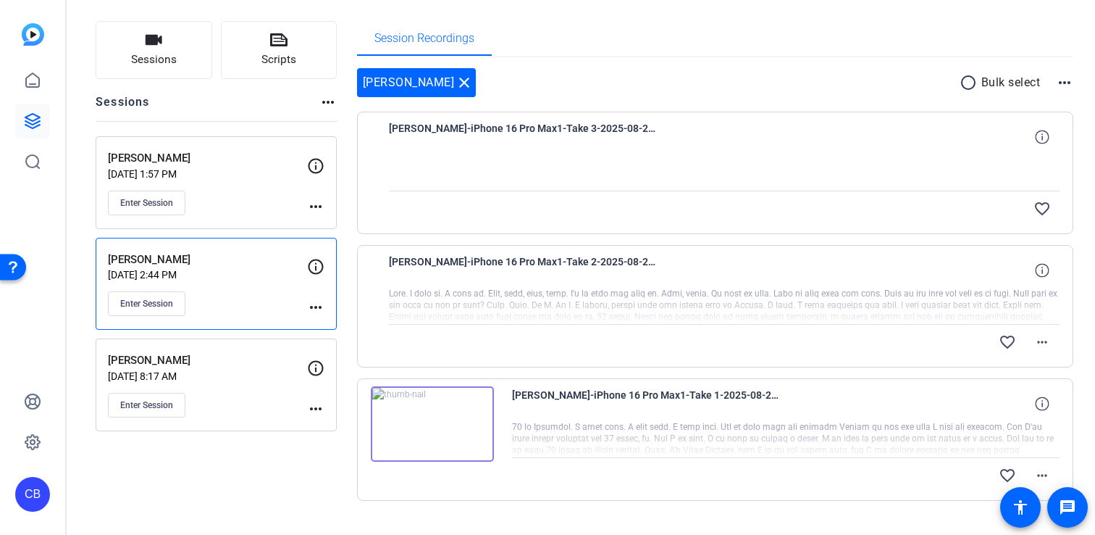
scroll to position [114, 0]
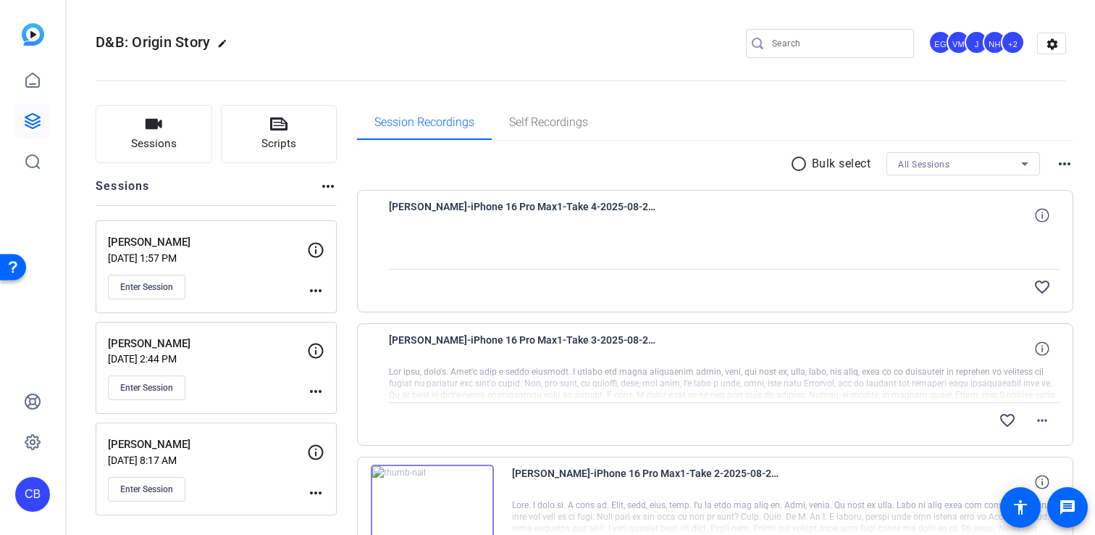
click at [221, 369] on div "Laura Spanjian Aug 13, 2025 @ 2:44 PM Enter Session" at bounding box center [207, 367] width 199 height 65
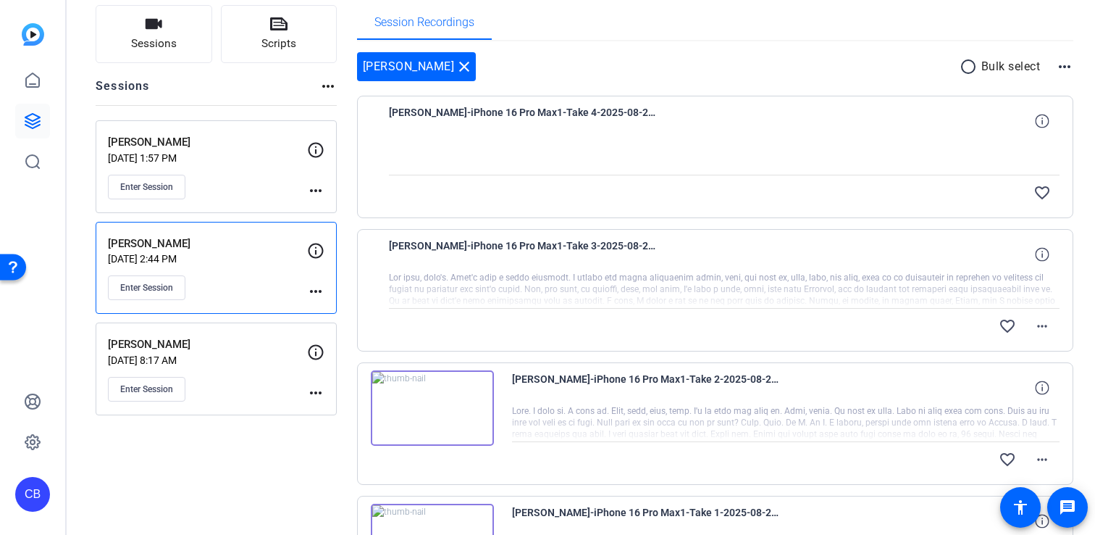
scroll to position [30, 0]
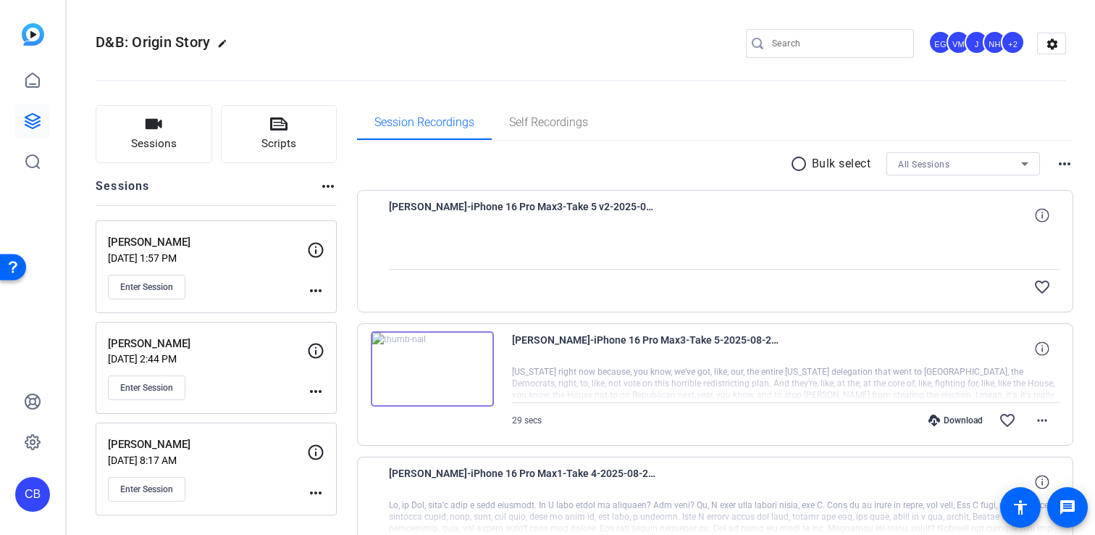
click at [266, 363] on p "[DATE] 2:44 PM" at bounding box center [207, 359] width 199 height 12
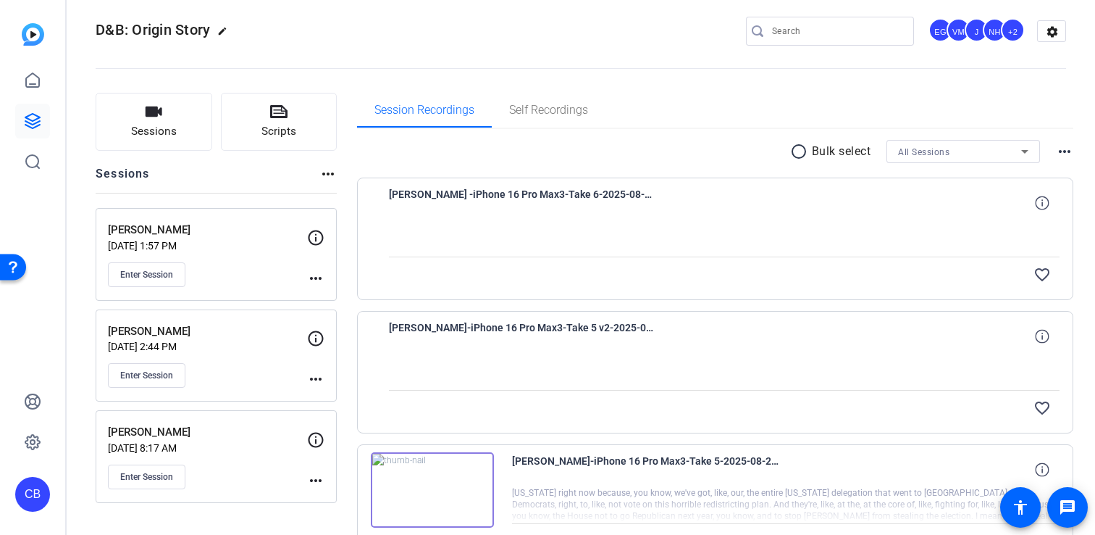
scroll to position [14, 0]
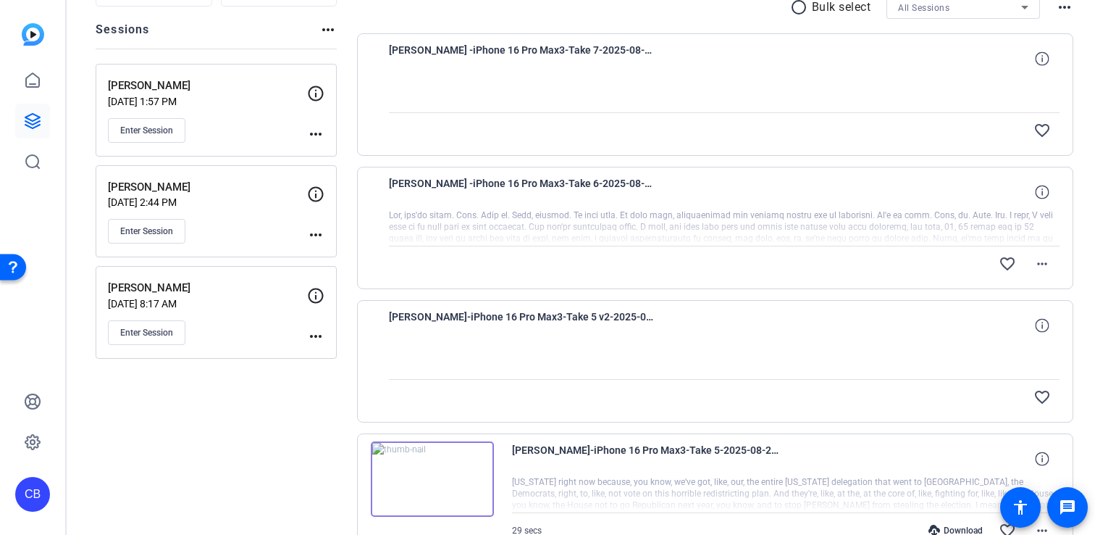
scroll to position [146, 0]
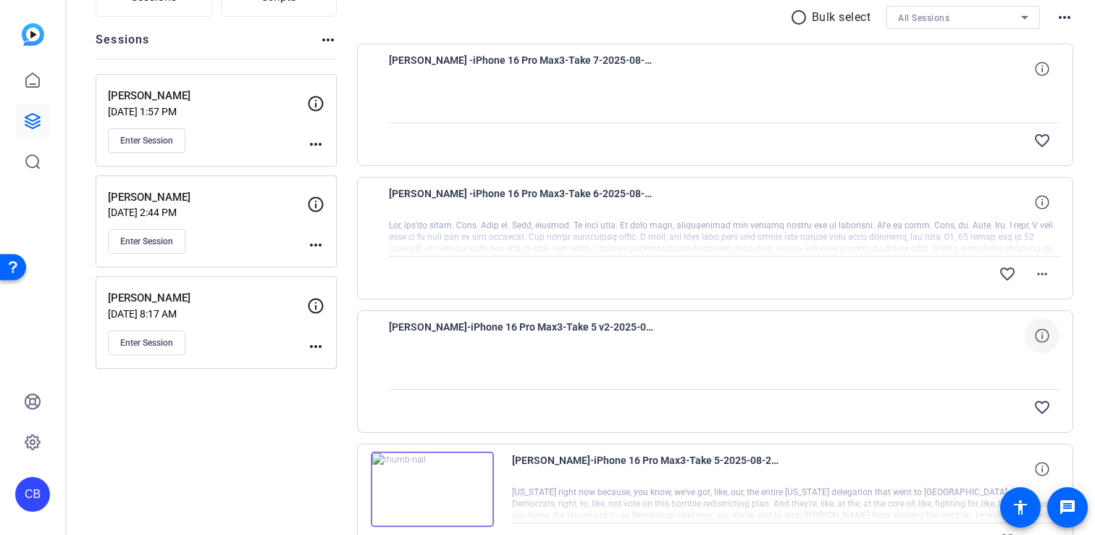
click at [1036, 330] on icon at bounding box center [1042, 335] width 14 height 14
click at [1035, 340] on mat-icon "close" at bounding box center [1042, 336] width 17 height 18
